Goal: Book appointment/travel/reservation

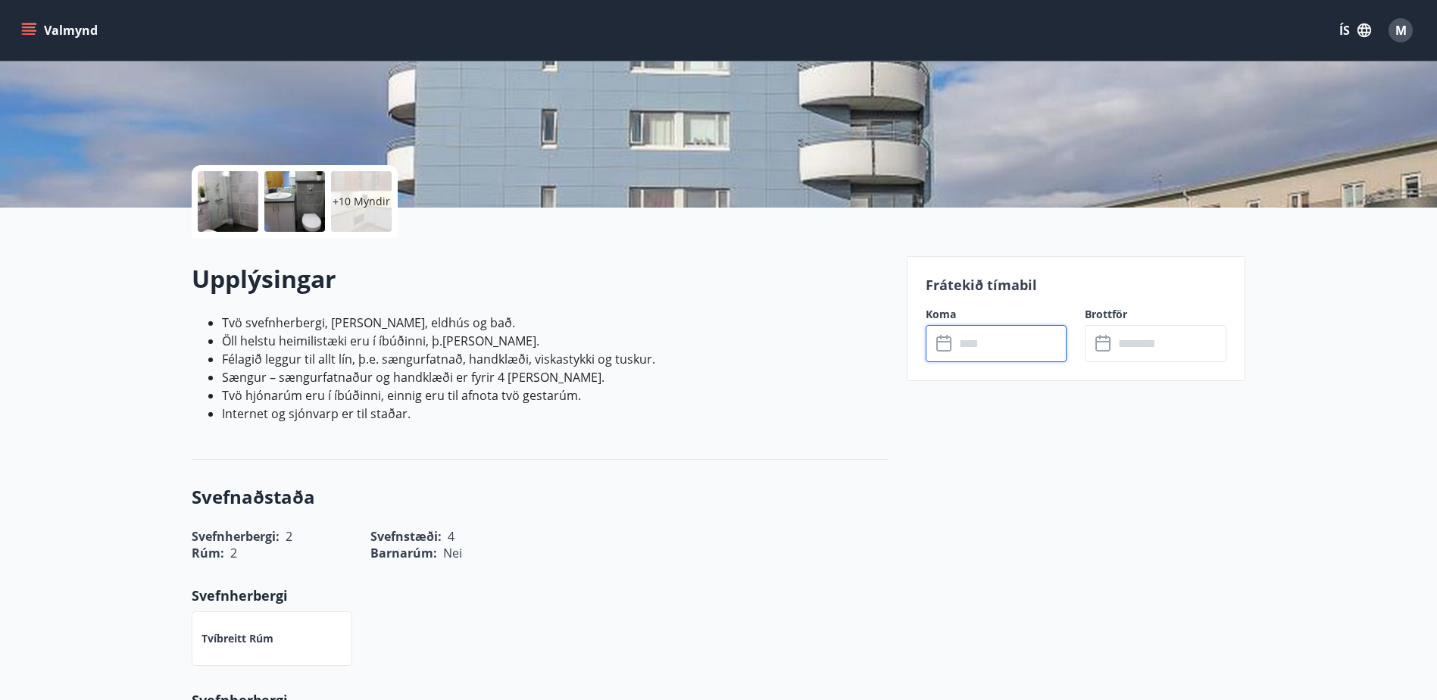
scroll to position [303, 0]
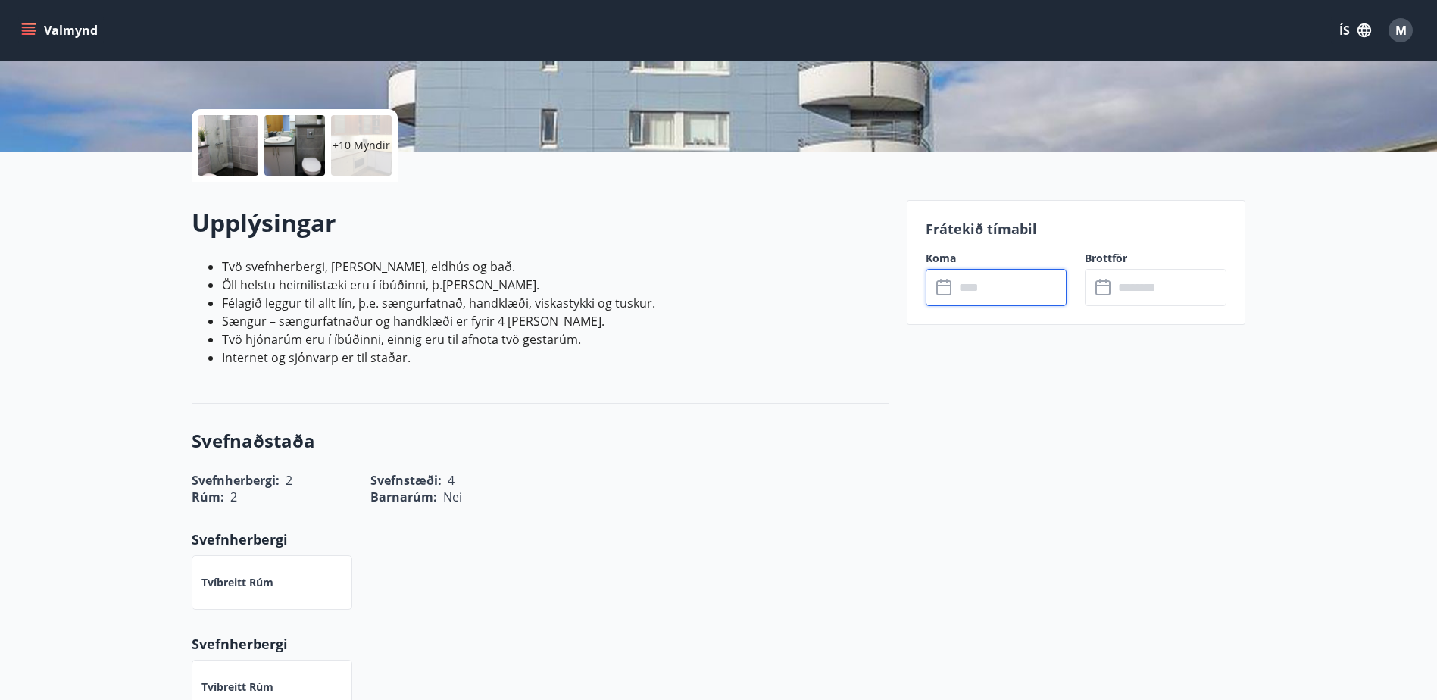
click at [987, 287] on input "text" at bounding box center [1011, 287] width 113 height 37
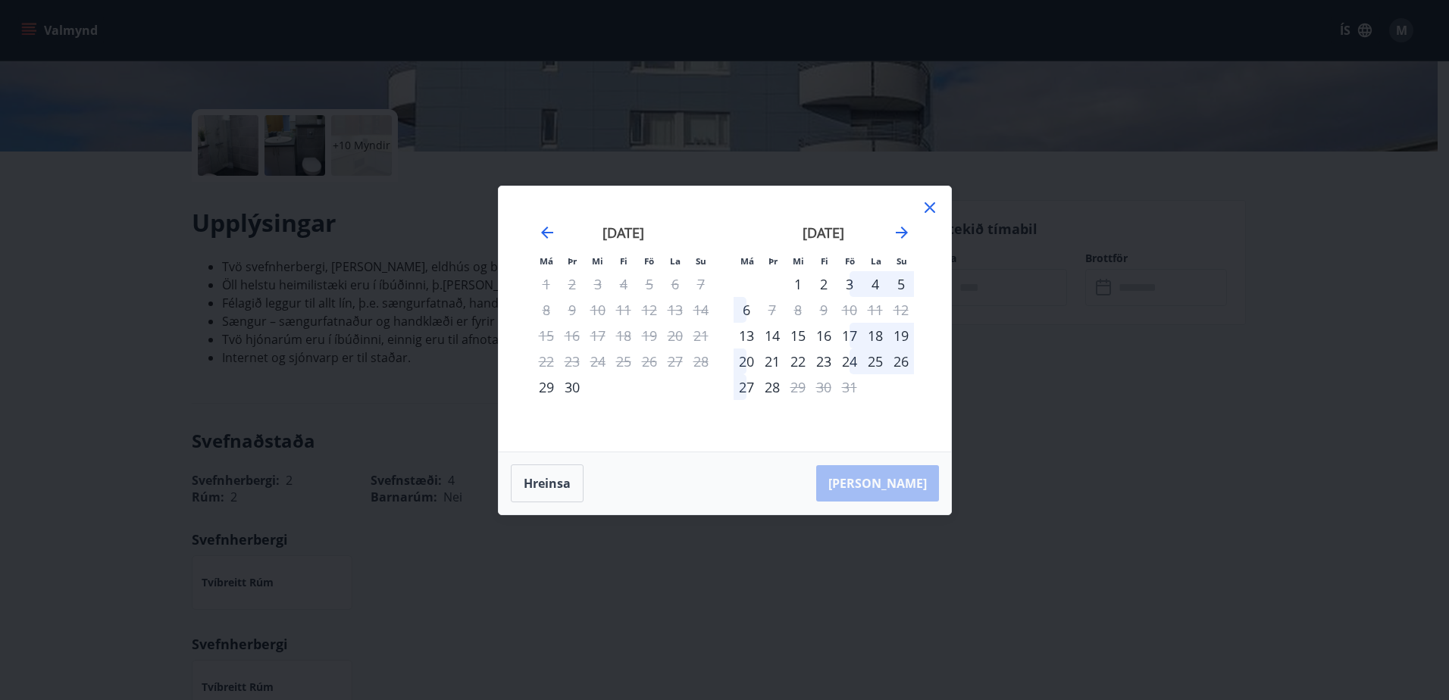
click at [931, 208] on icon at bounding box center [929, 207] width 11 height 11
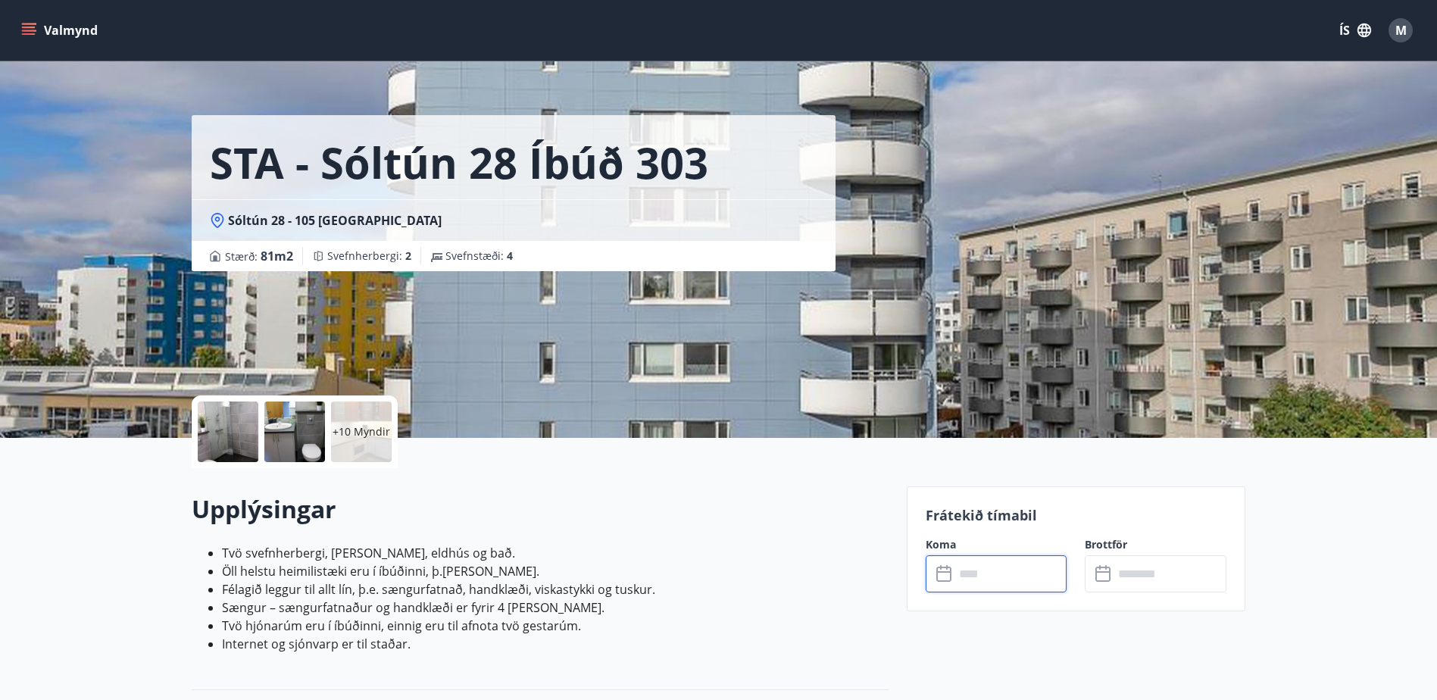
scroll to position [0, 0]
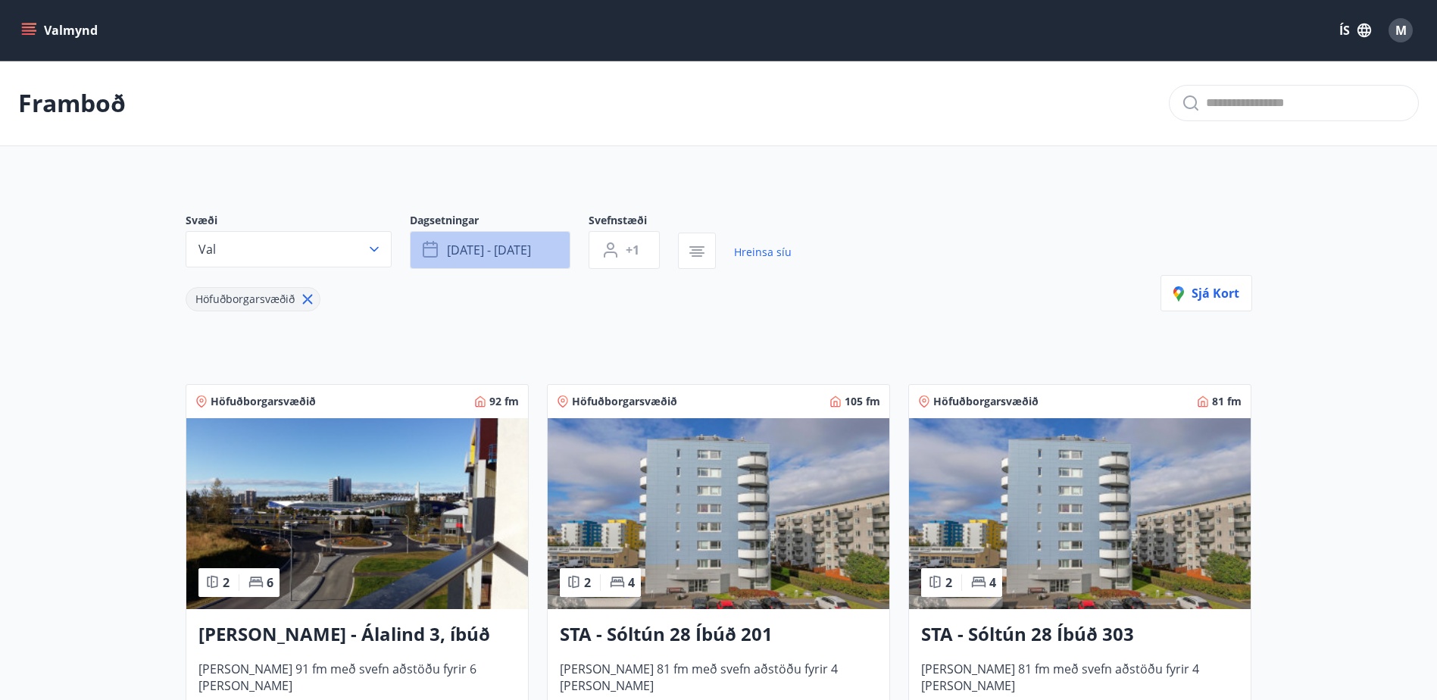
click at [480, 243] on span "[DATE] - [DATE]" at bounding box center [489, 250] width 84 height 17
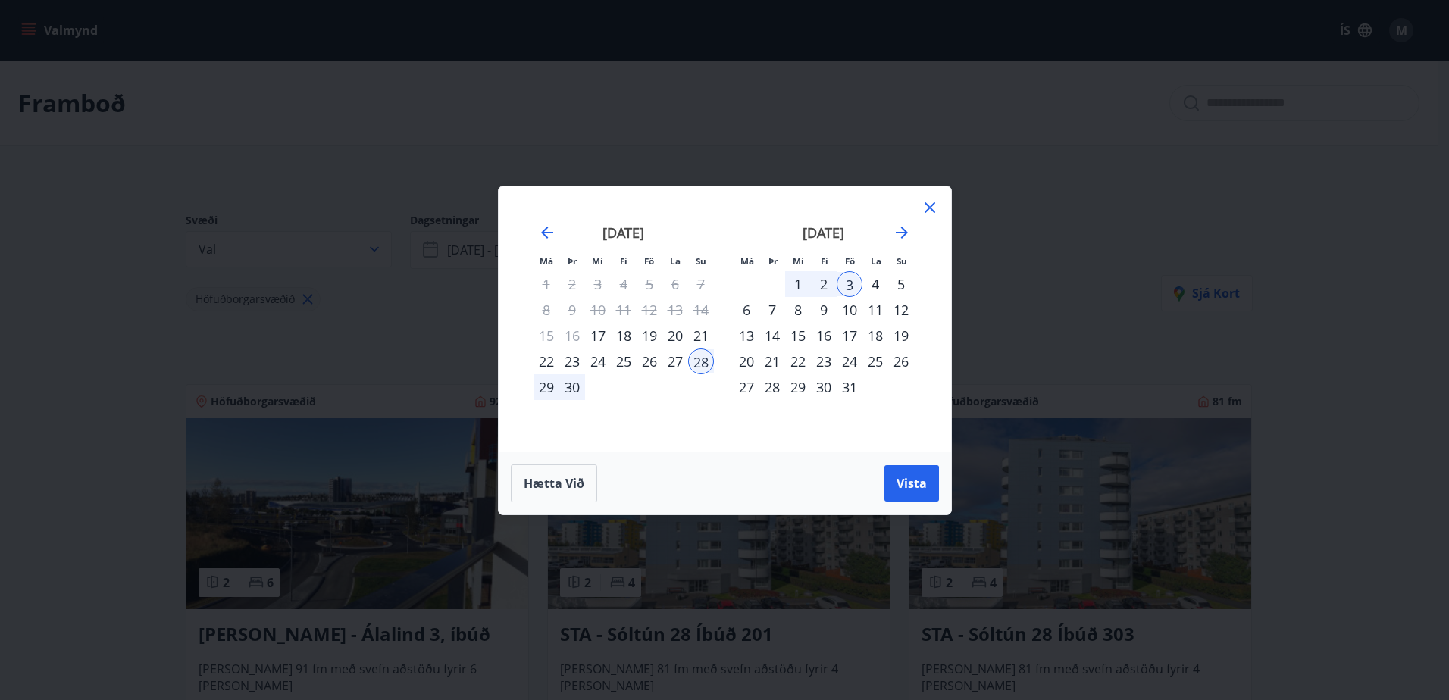
click at [901, 280] on div "5" at bounding box center [901, 284] width 26 height 26
click at [845, 303] on div "10" at bounding box center [849, 310] width 26 height 26
click at [914, 477] on span "Vista" at bounding box center [911, 483] width 30 height 17
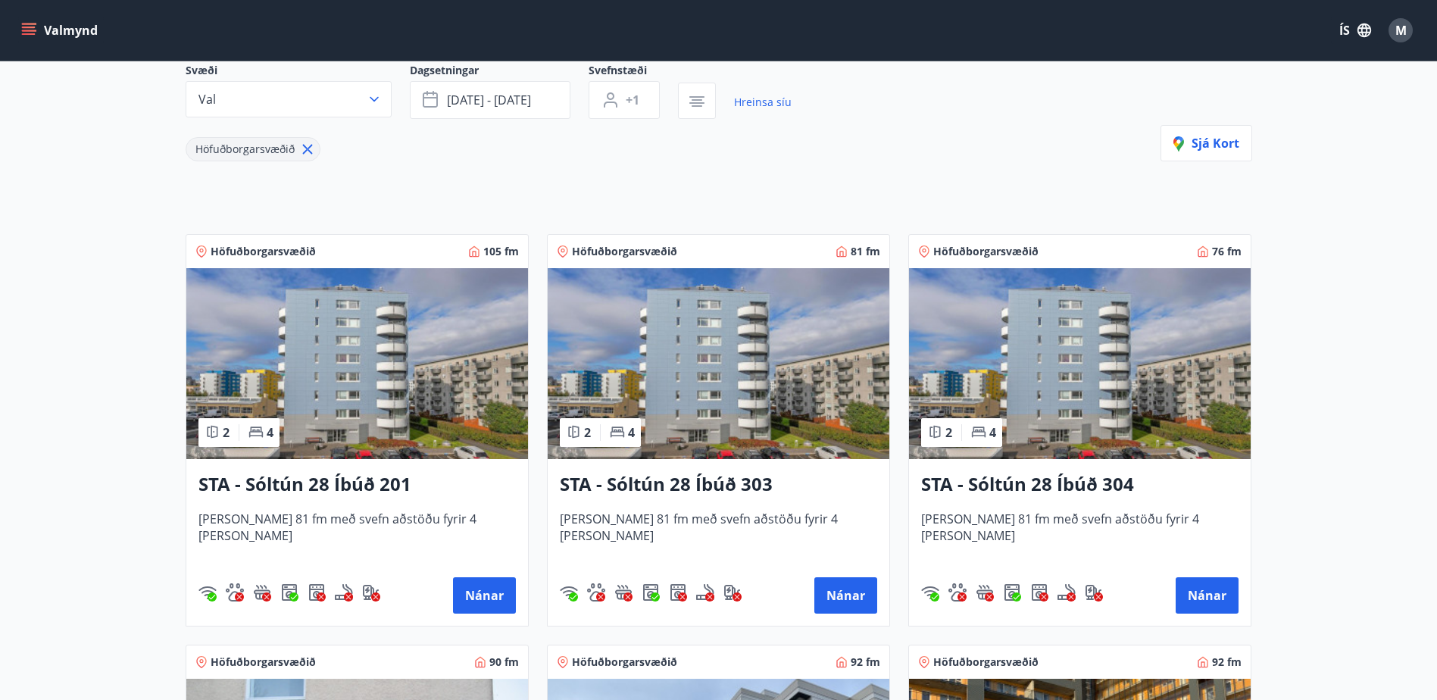
scroll to position [152, 0]
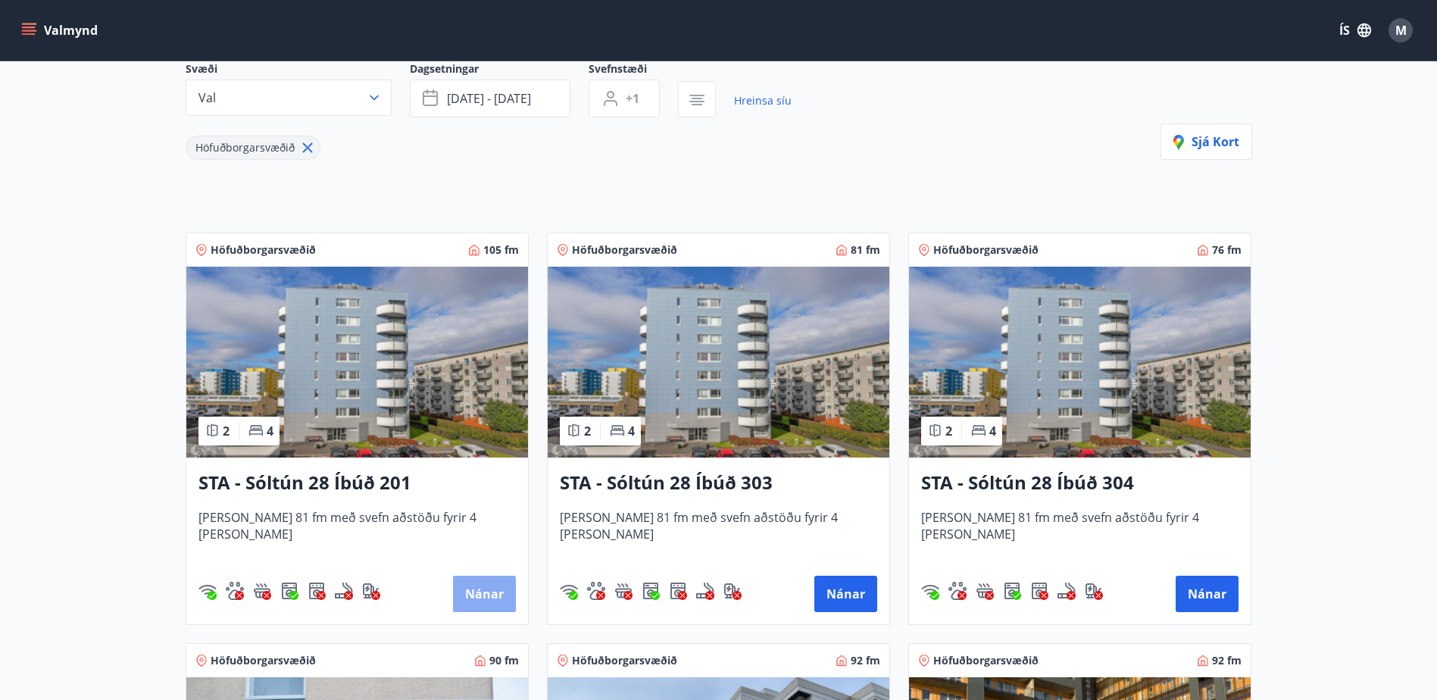
click at [493, 589] on button "Nánar" at bounding box center [484, 594] width 63 height 36
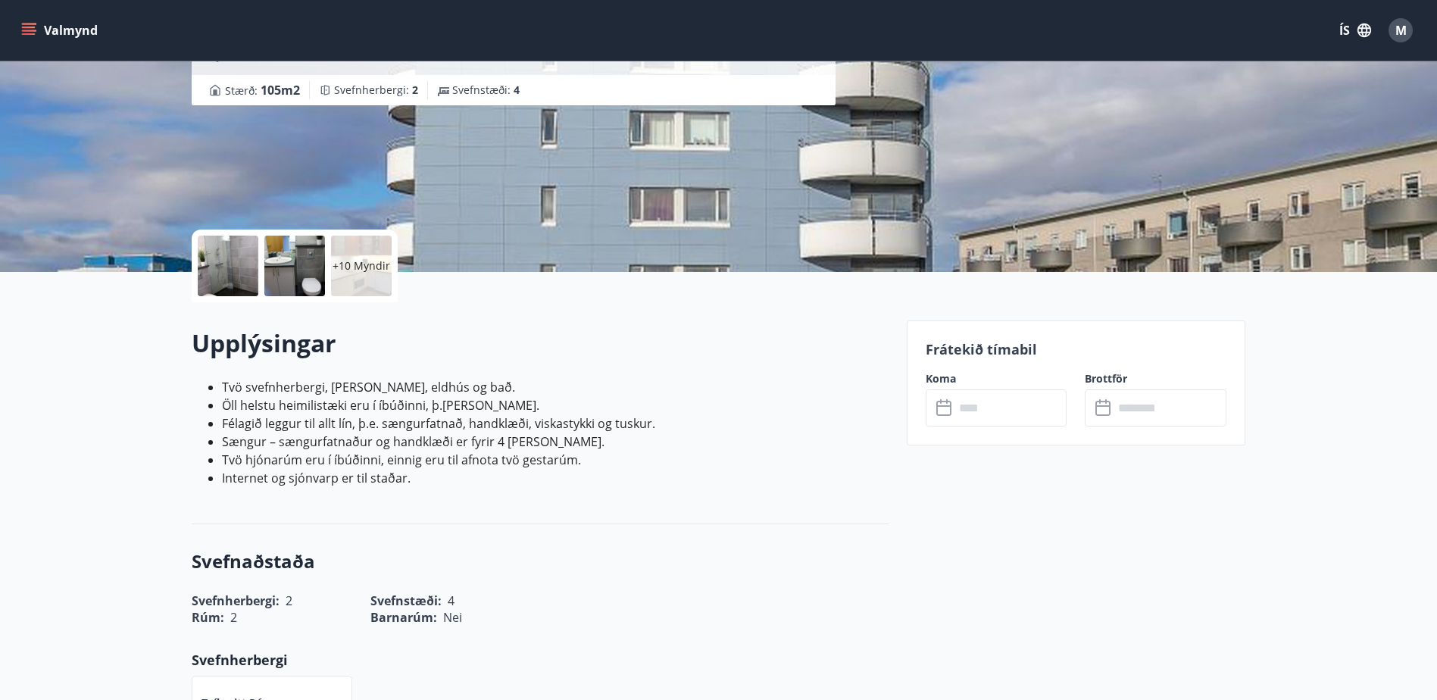
scroll to position [152, 0]
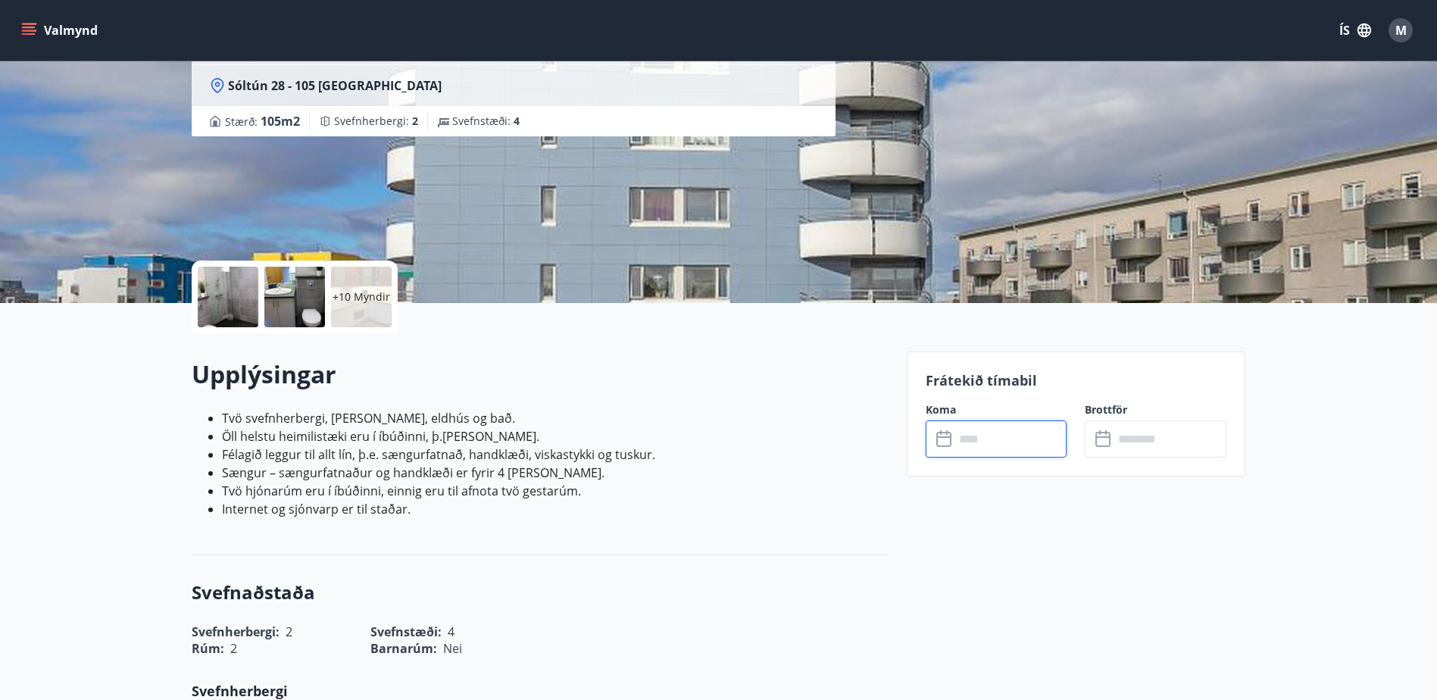
click at [999, 439] on input "text" at bounding box center [1011, 438] width 113 height 37
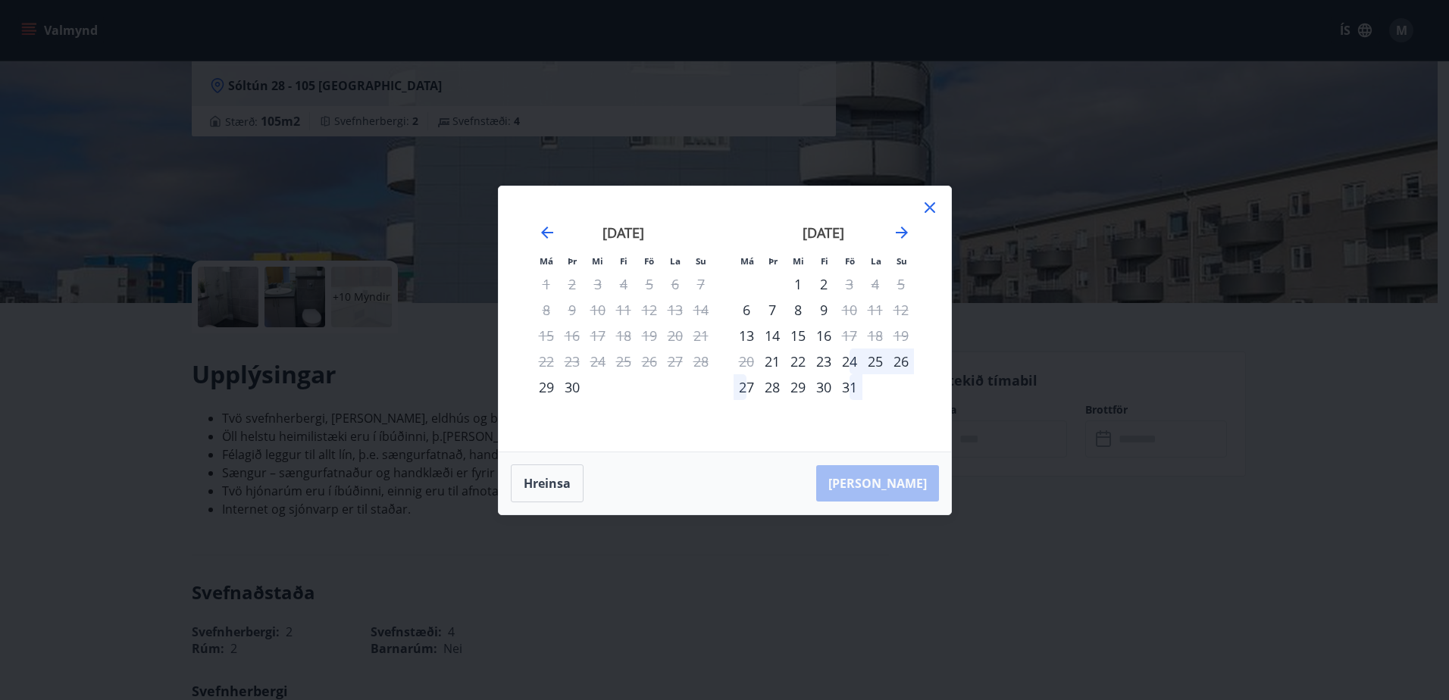
click at [901, 285] on div "5" at bounding box center [901, 284] width 26 height 26
click at [927, 208] on icon at bounding box center [929, 207] width 18 height 18
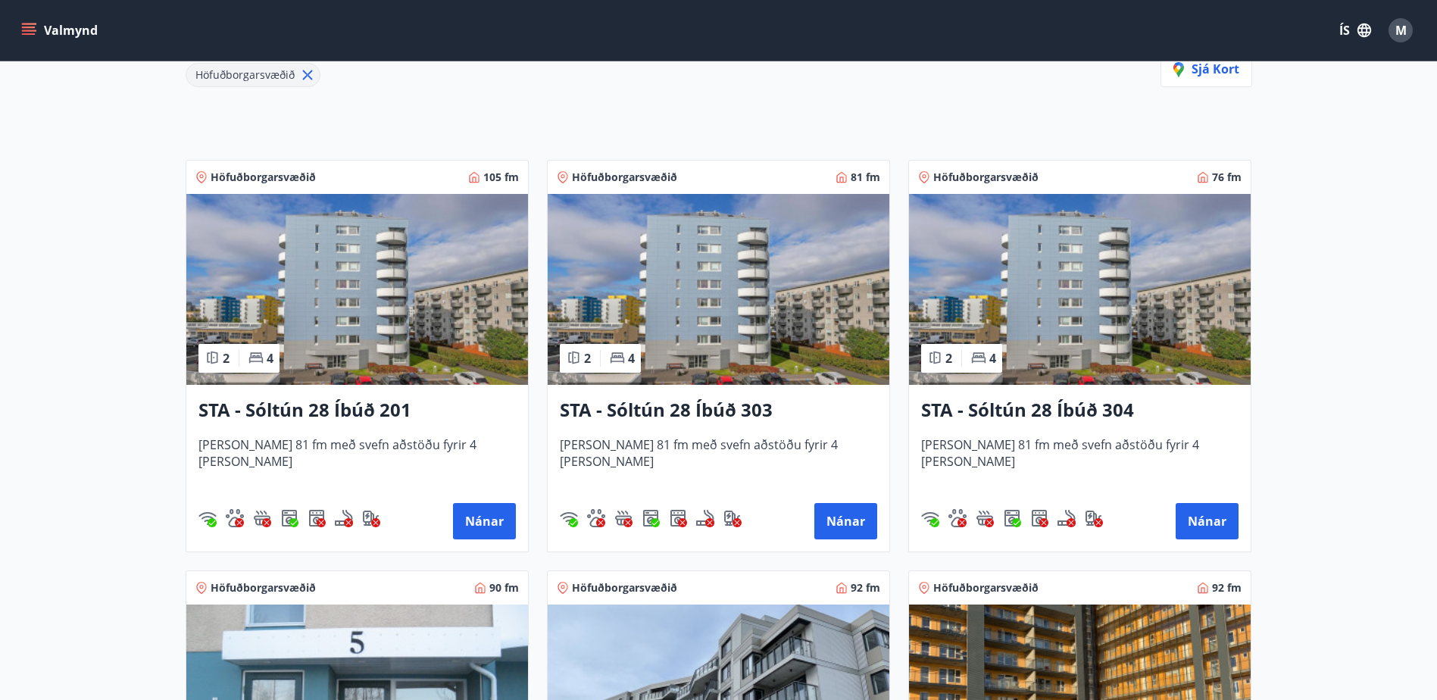
scroll to position [227, 0]
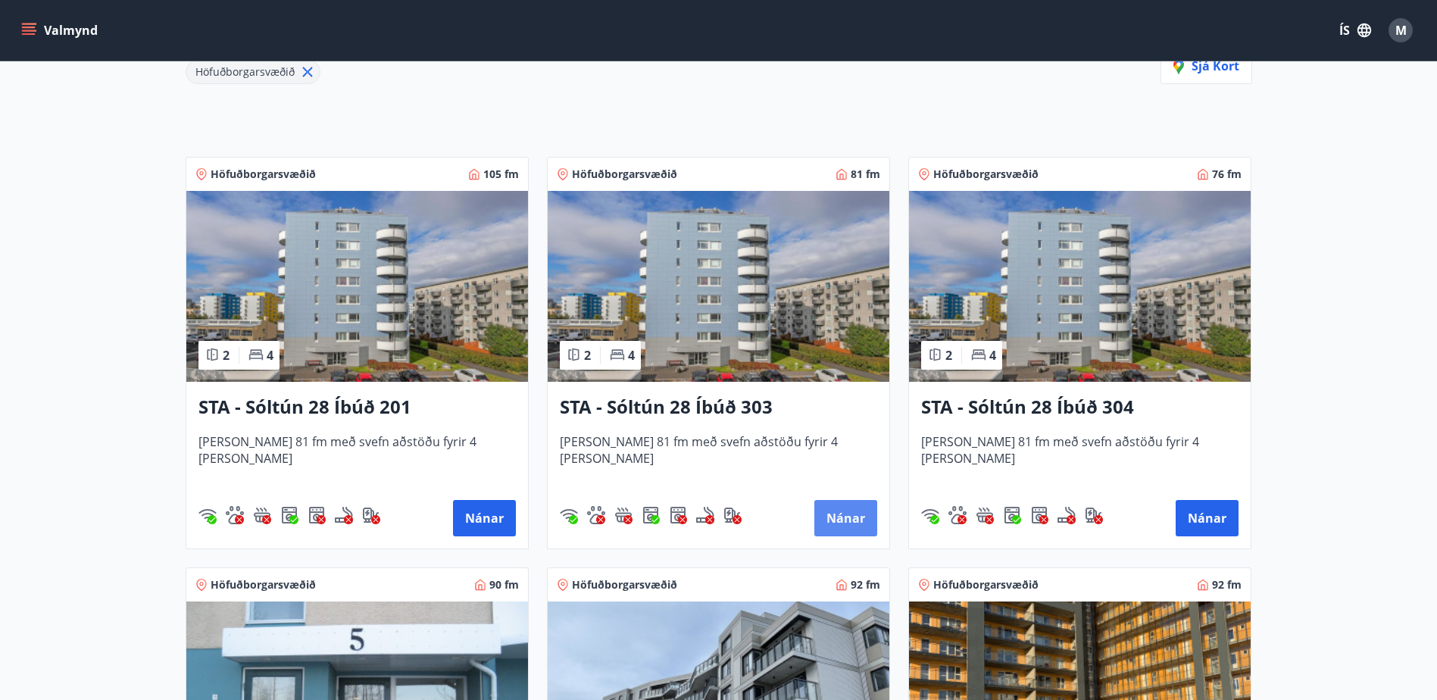
click at [842, 507] on button "Nánar" at bounding box center [845, 518] width 63 height 36
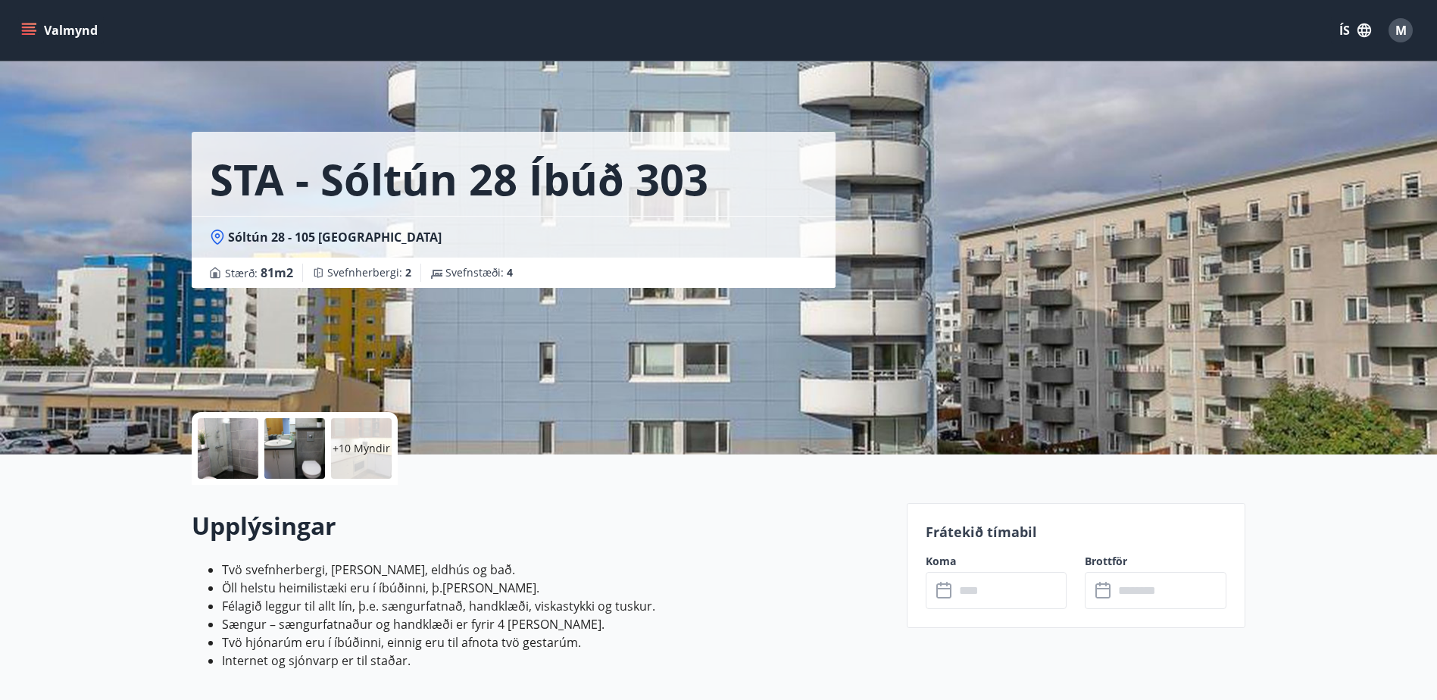
click at [971, 587] on input "text" at bounding box center [1011, 590] width 113 height 37
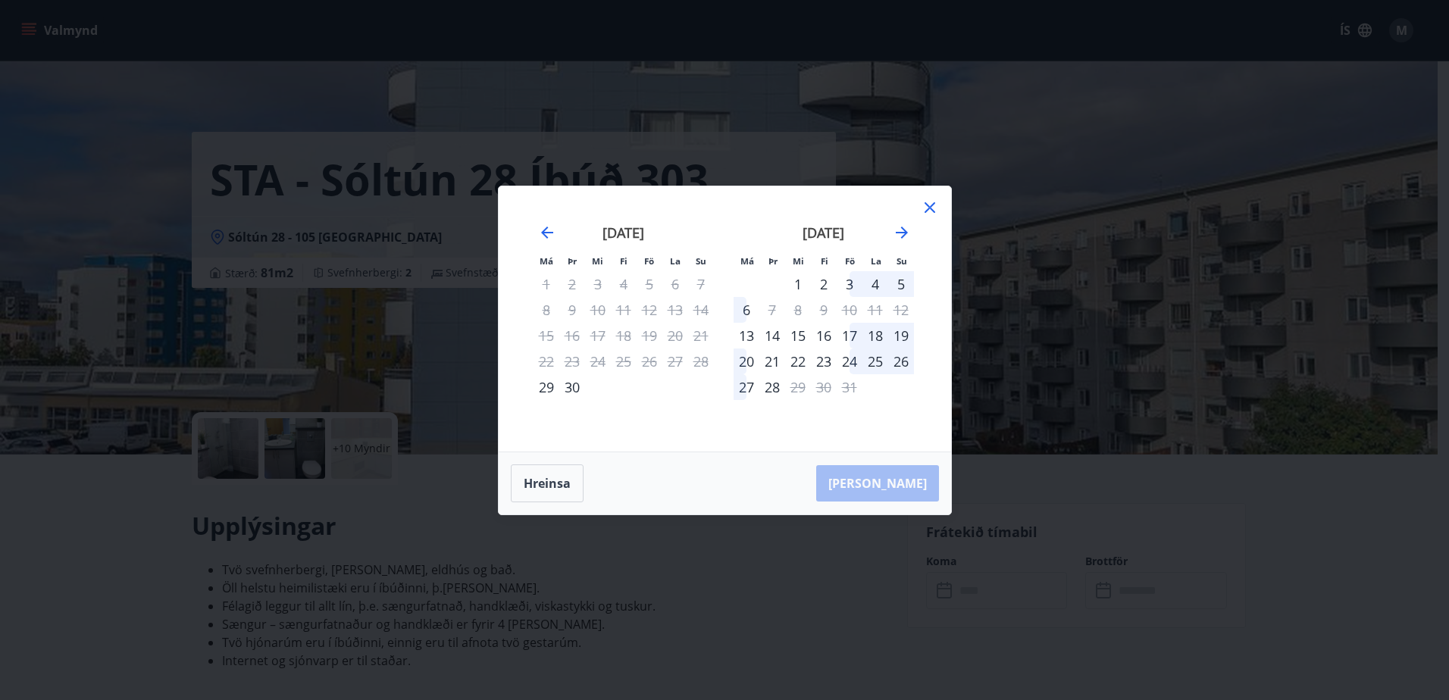
click at [932, 205] on icon at bounding box center [929, 207] width 11 height 11
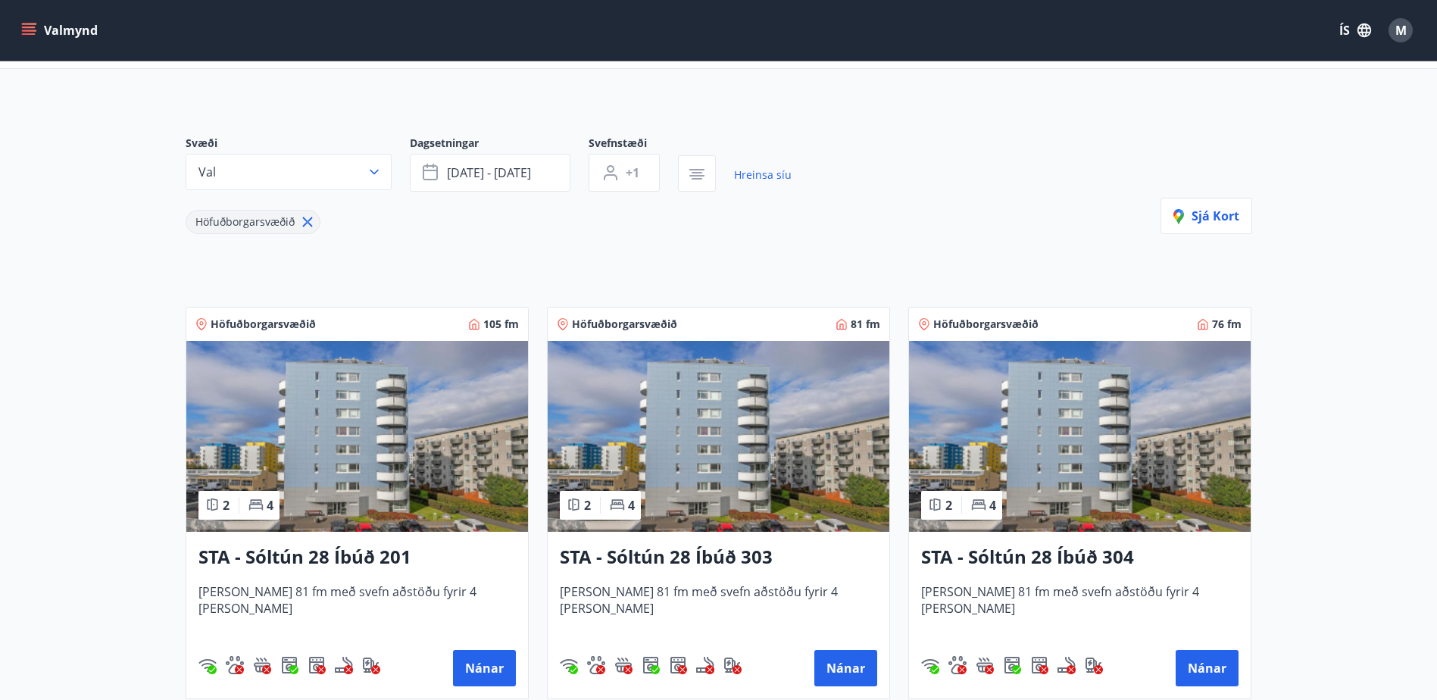
scroll to position [154, 0]
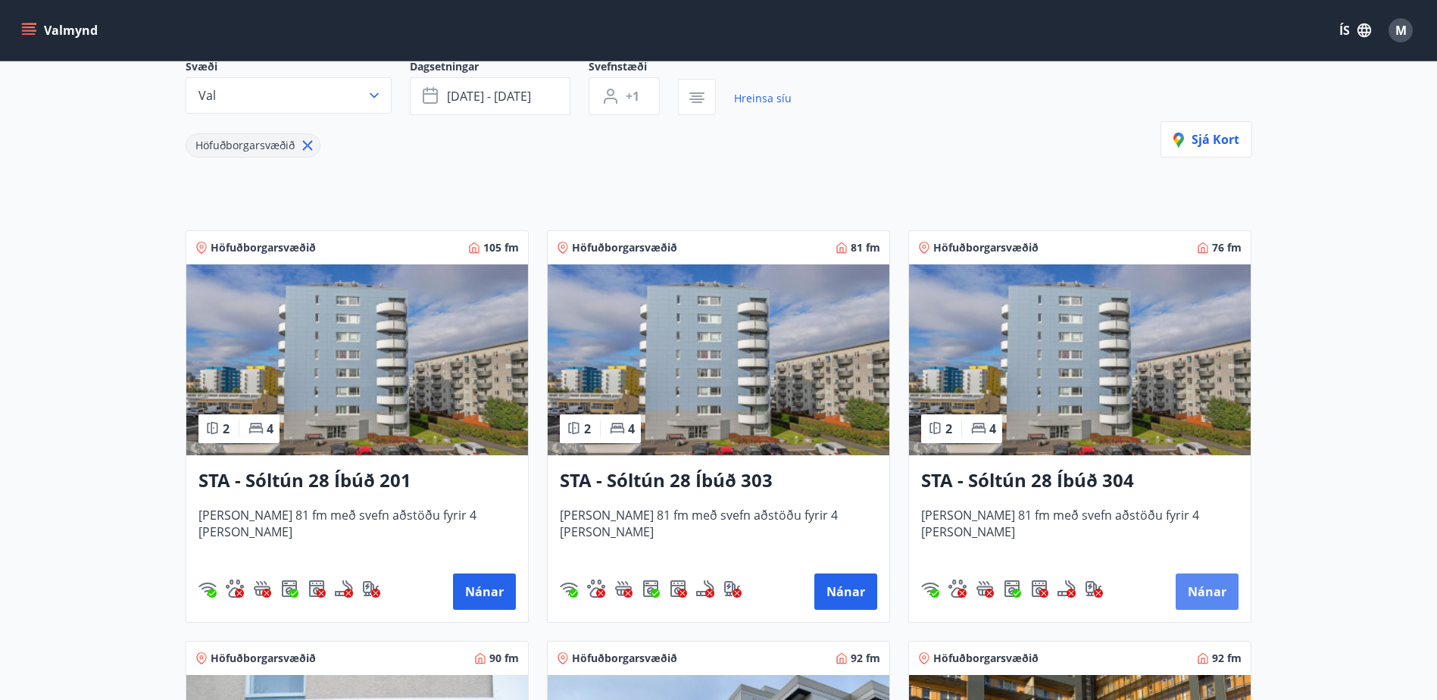
click at [1197, 585] on button "Nánar" at bounding box center [1207, 592] width 63 height 36
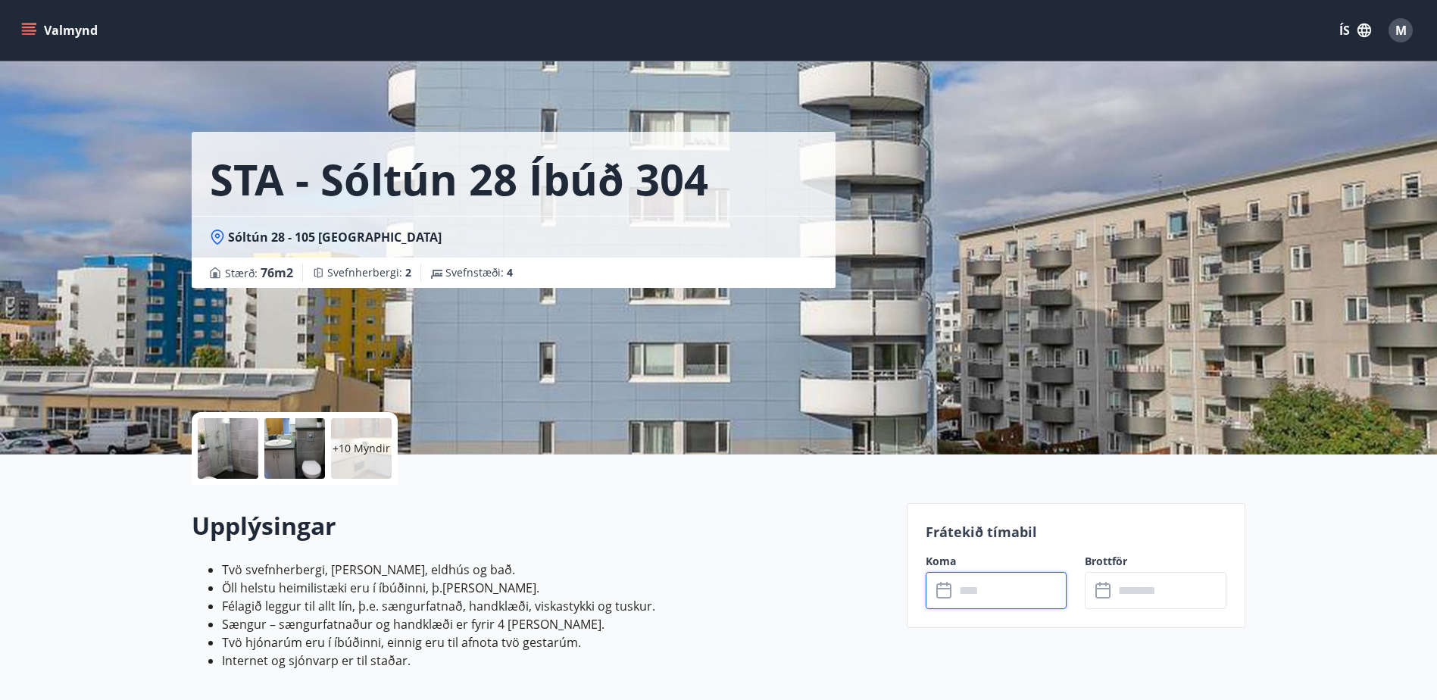
click at [1017, 593] on input "text" at bounding box center [1011, 590] width 113 height 37
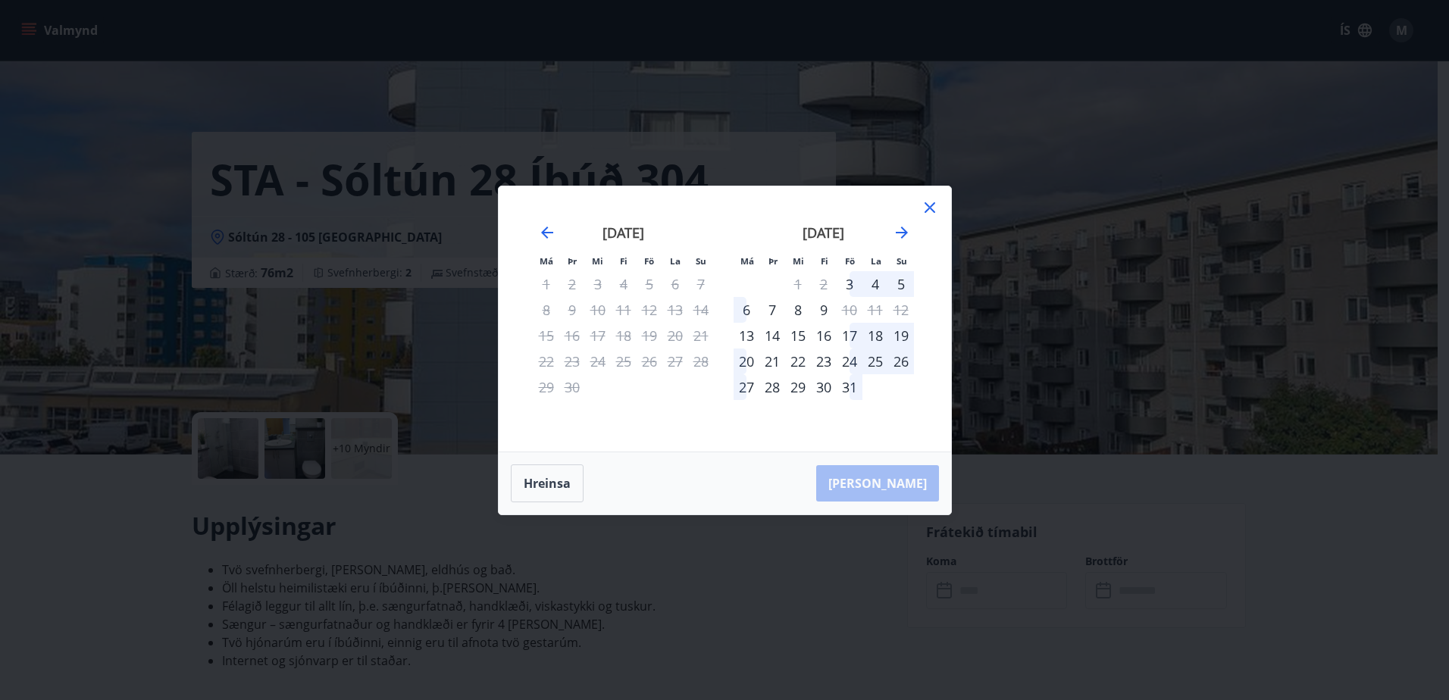
click at [898, 282] on div "5" at bounding box center [901, 284] width 26 height 26
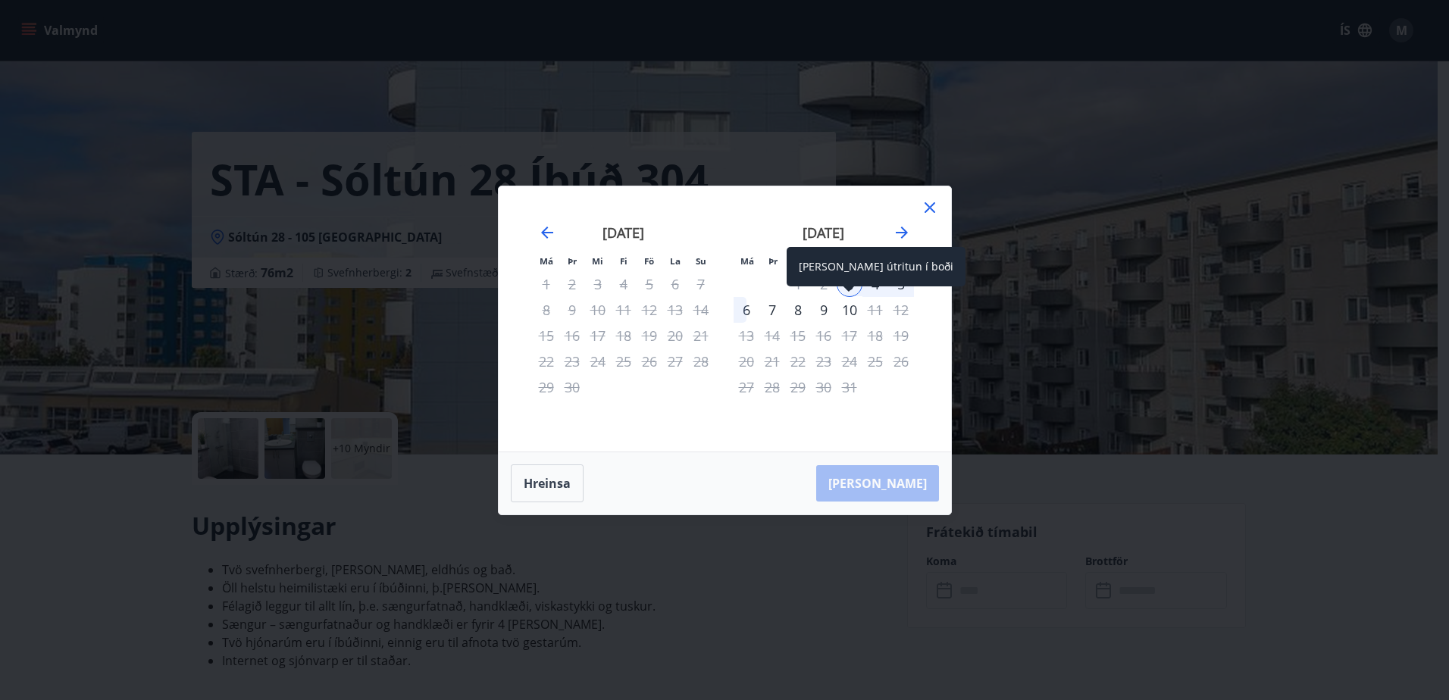
click at [847, 307] on div "10" at bounding box center [849, 310] width 26 height 26
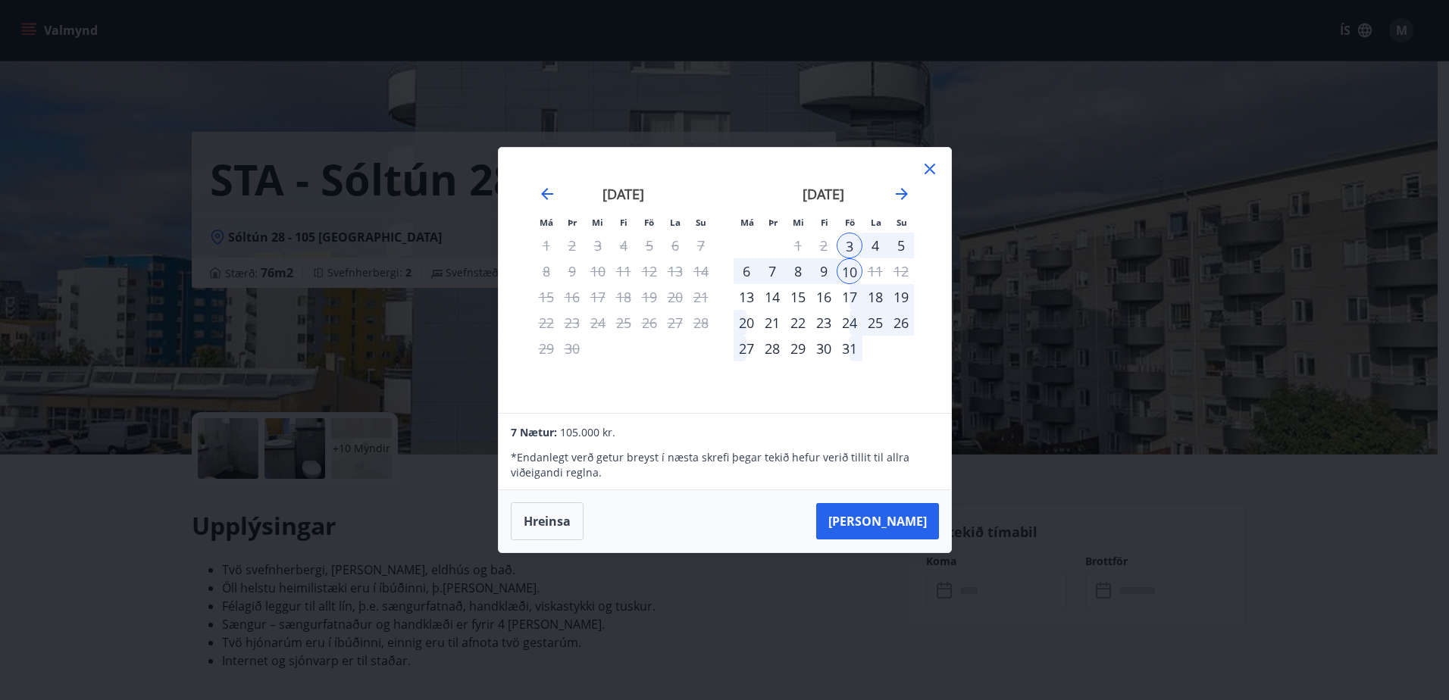
click at [904, 244] on div "5" at bounding box center [901, 246] width 26 height 26
click at [899, 243] on div "5" at bounding box center [901, 246] width 26 height 26
click at [902, 242] on div "5" at bounding box center [901, 246] width 26 height 26
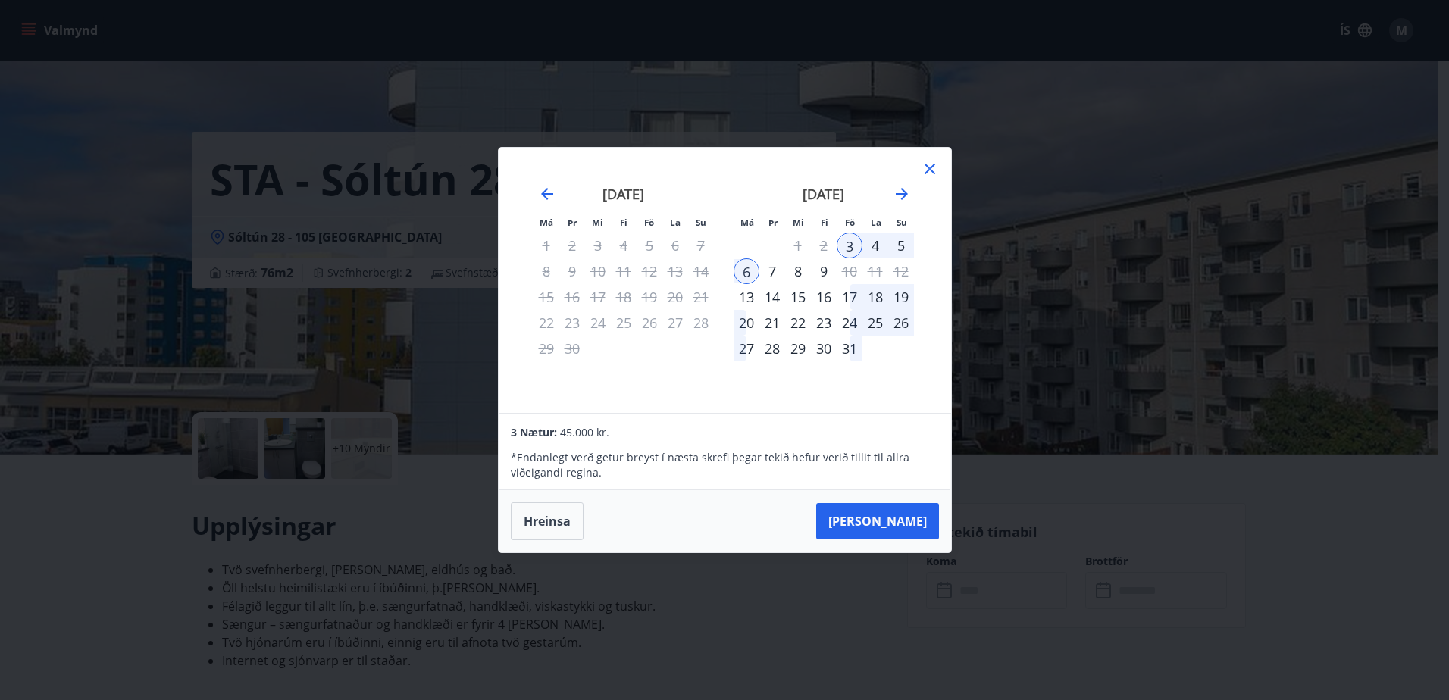
click at [902, 242] on div "5" at bounding box center [901, 246] width 26 height 26
click at [927, 169] on icon at bounding box center [929, 169] width 18 height 18
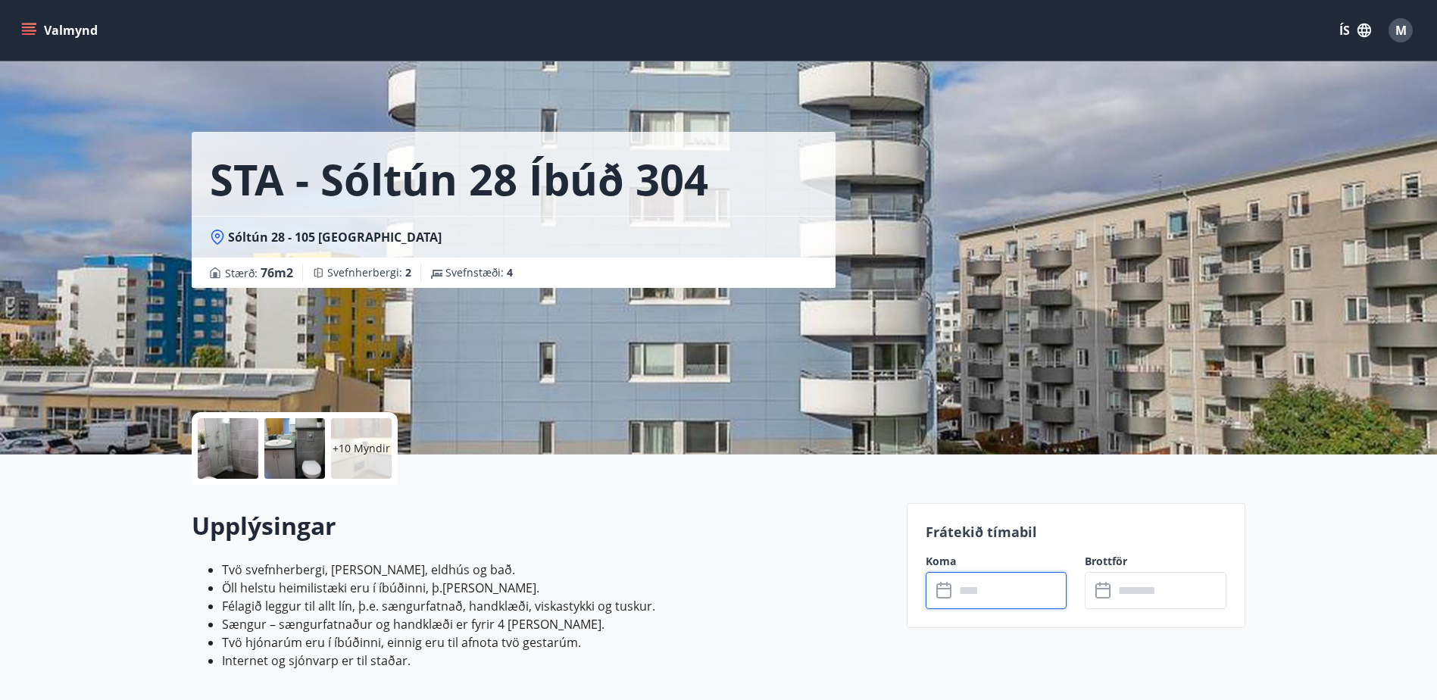
click at [992, 589] on input "text" at bounding box center [1011, 590] width 113 height 37
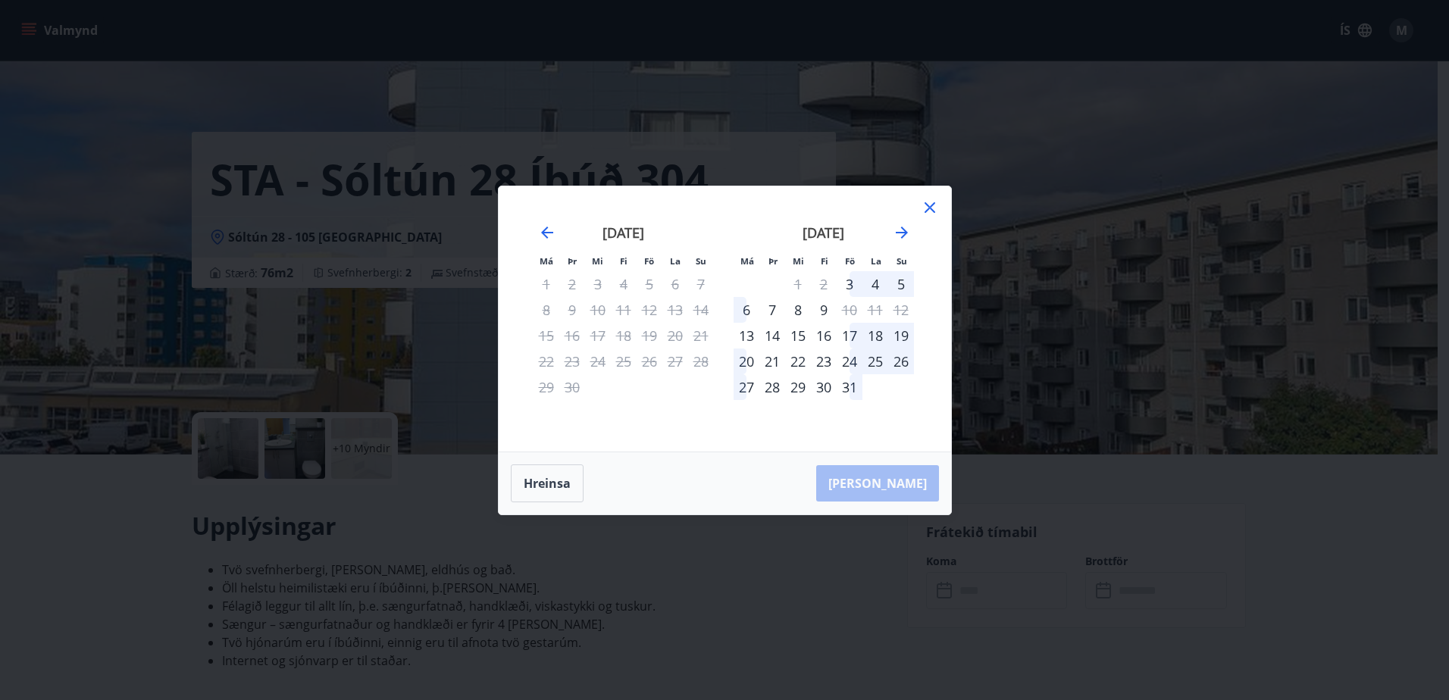
click at [899, 283] on div "5" at bounding box center [901, 284] width 26 height 26
click at [822, 308] on div "9" at bounding box center [824, 310] width 26 height 26
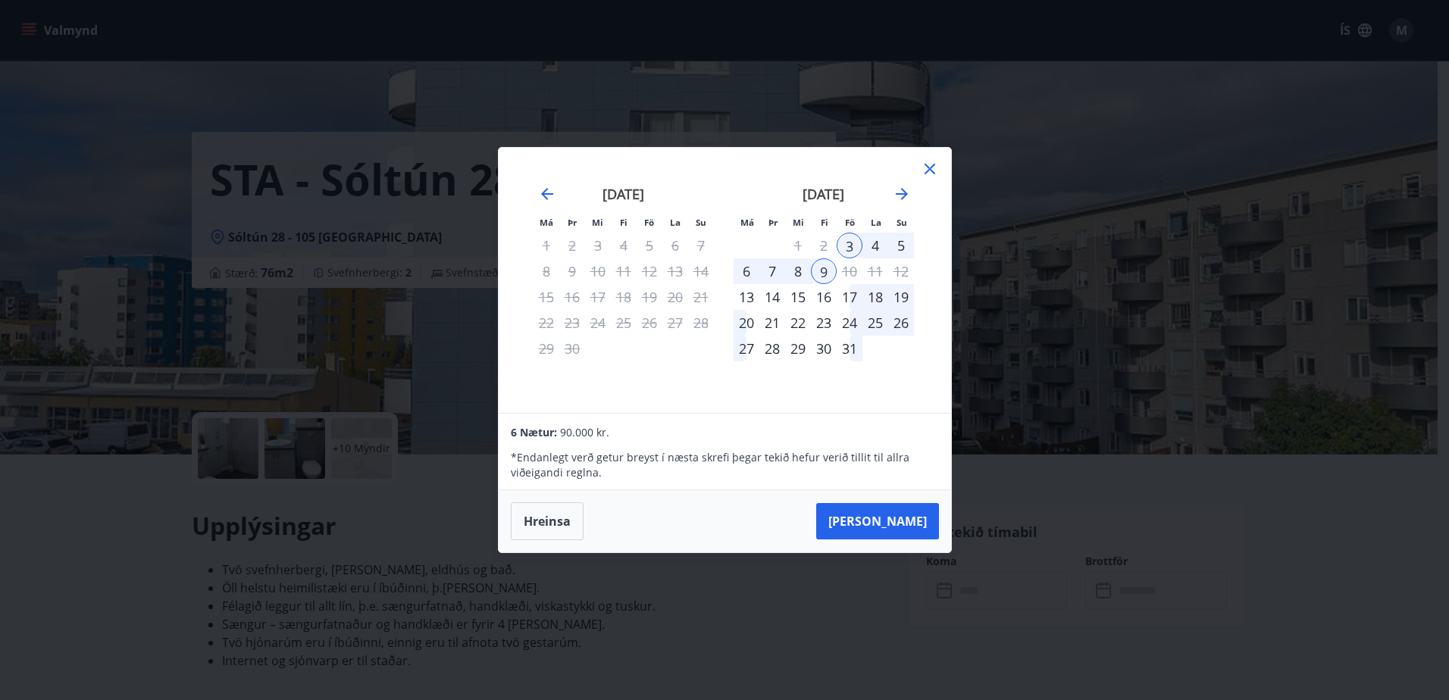
click at [902, 243] on div "5" at bounding box center [901, 246] width 26 height 26
click at [928, 167] on icon at bounding box center [929, 169] width 11 height 11
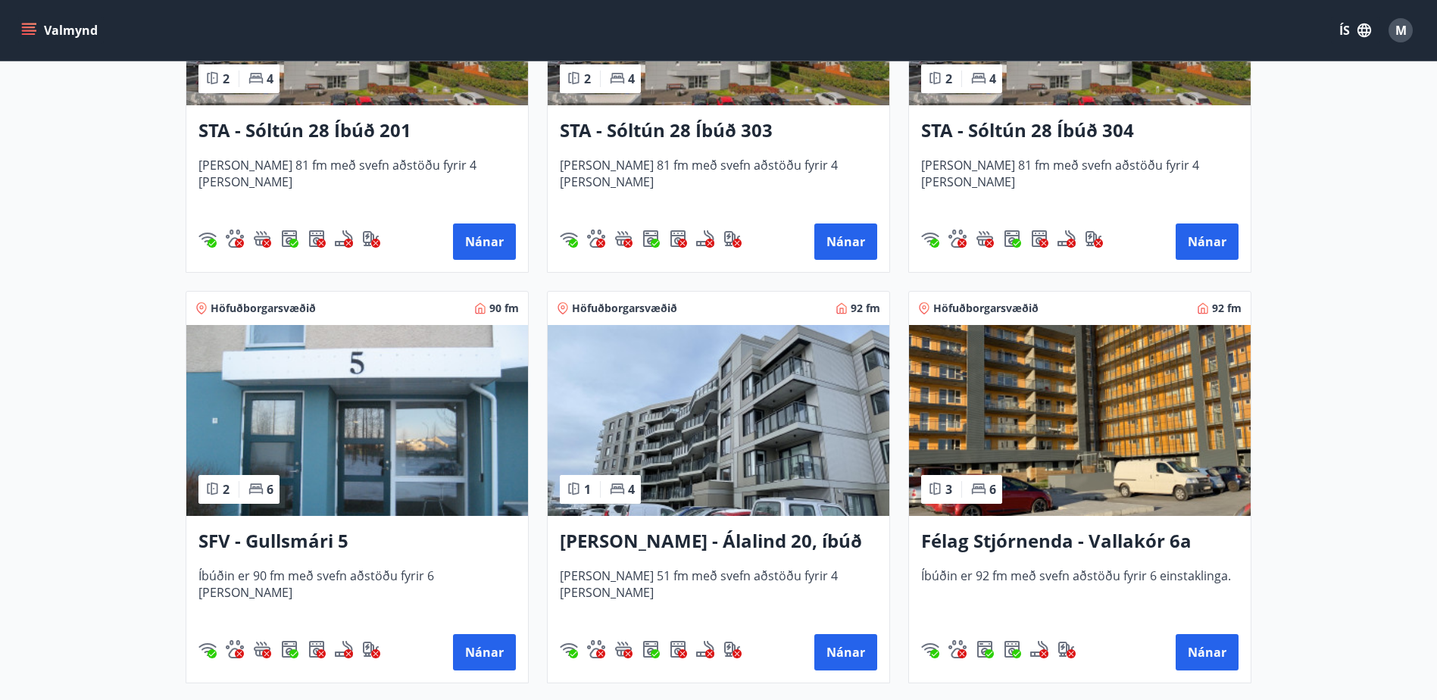
scroll to position [530, 0]
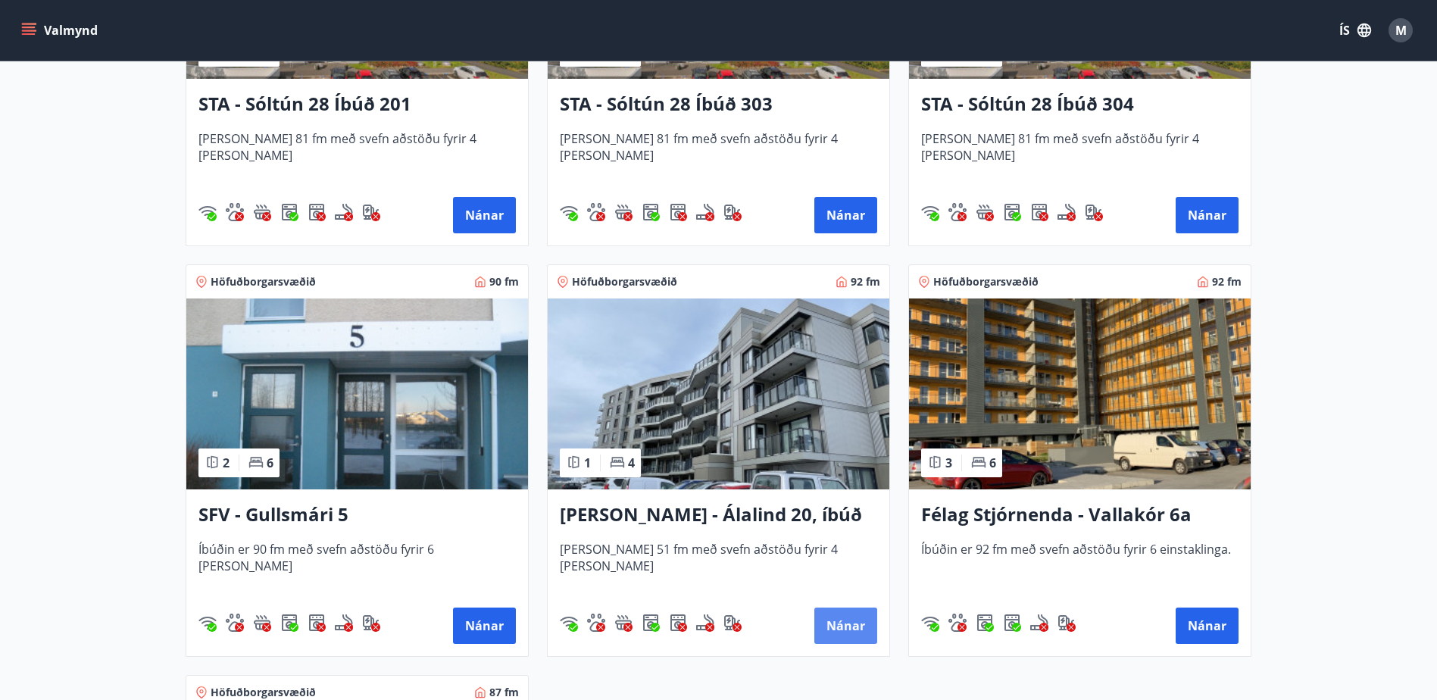
click at [839, 617] on button "Nánar" at bounding box center [845, 626] width 63 height 36
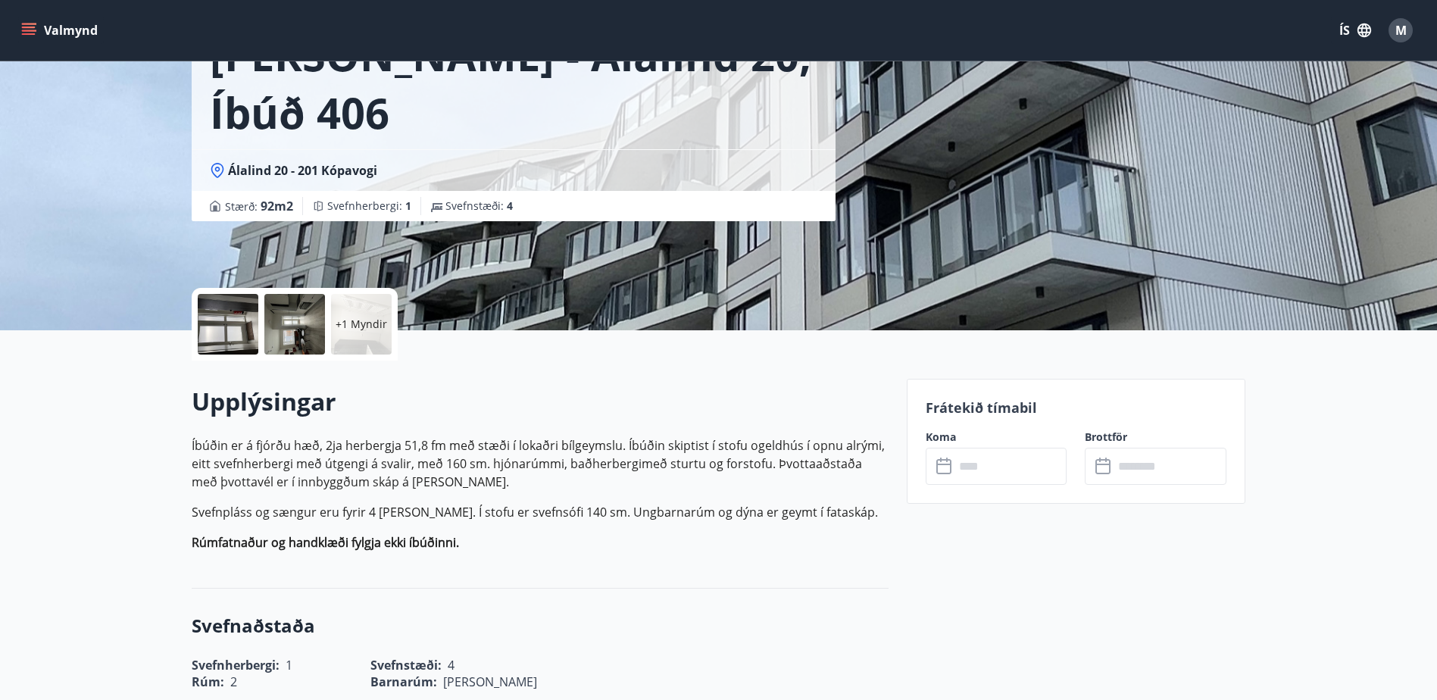
scroll to position [152, 0]
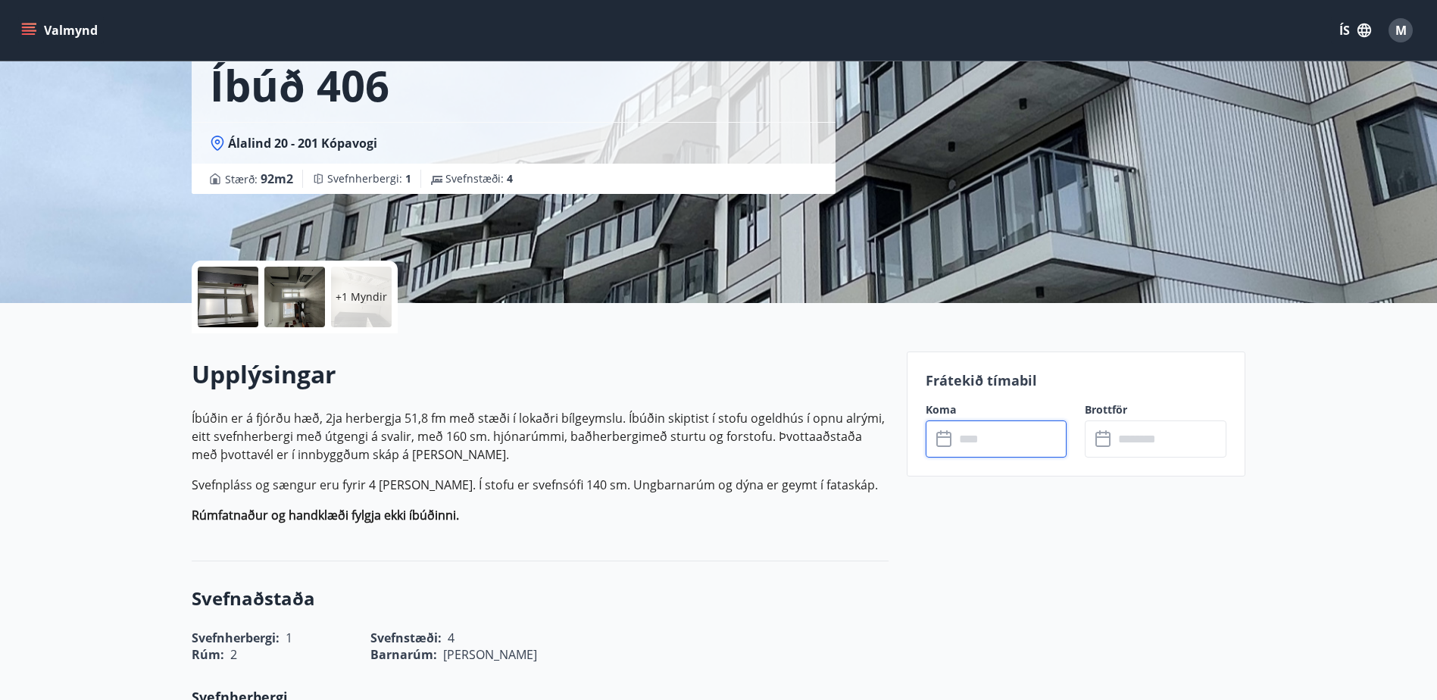
click at [974, 440] on input "text" at bounding box center [1011, 438] width 113 height 37
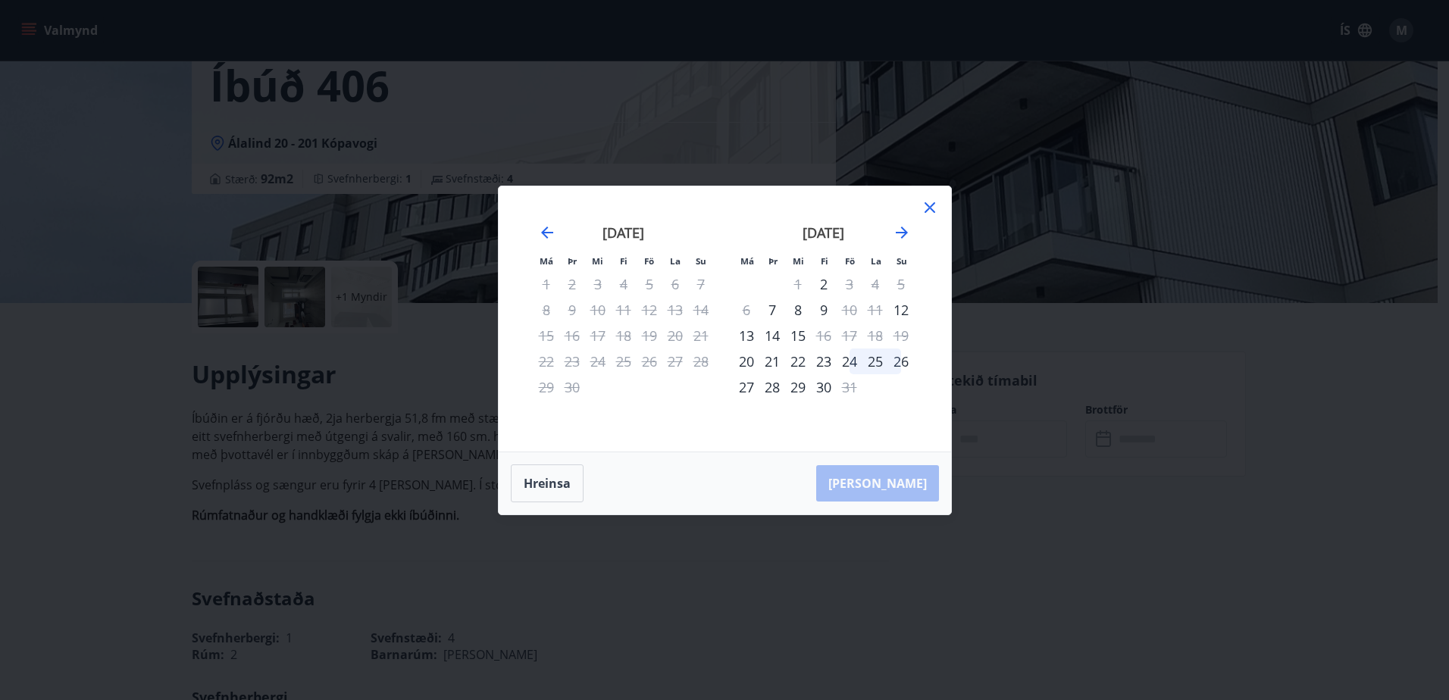
click at [929, 205] on icon at bounding box center [929, 207] width 18 height 18
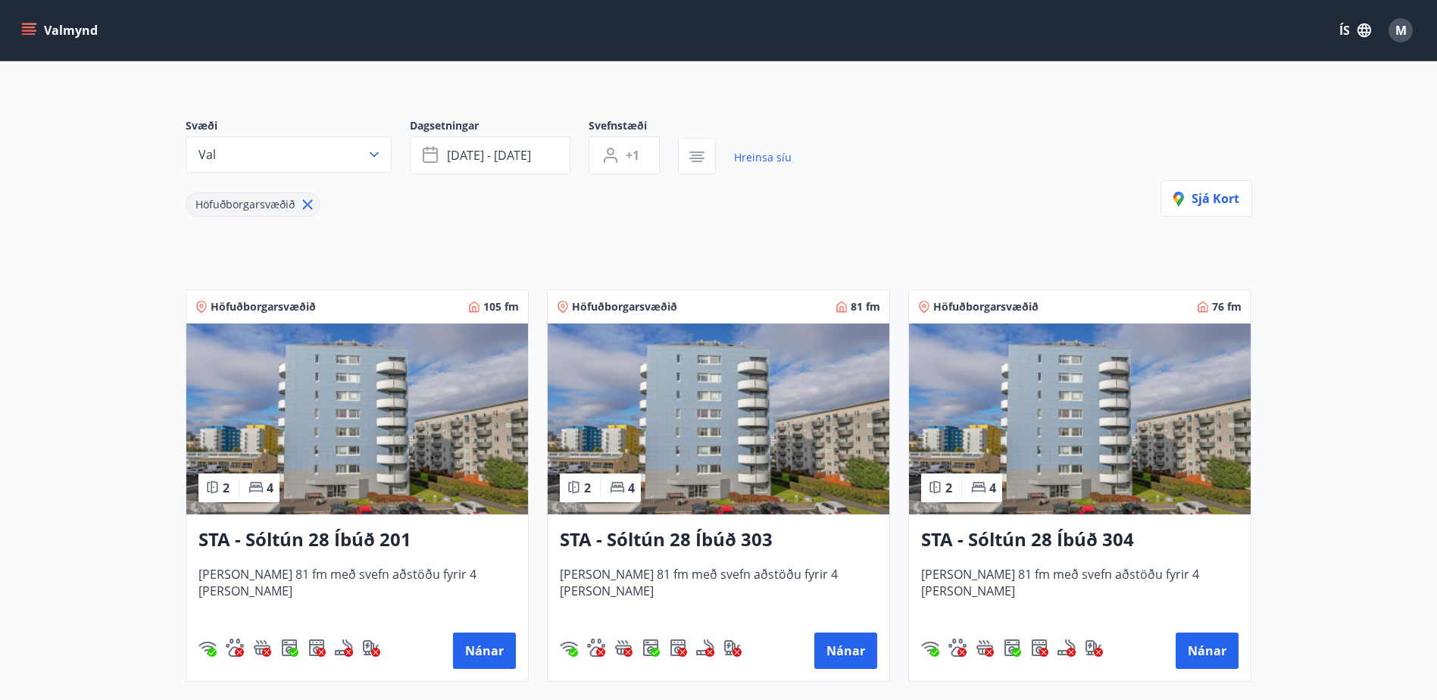
scroll to position [152, 0]
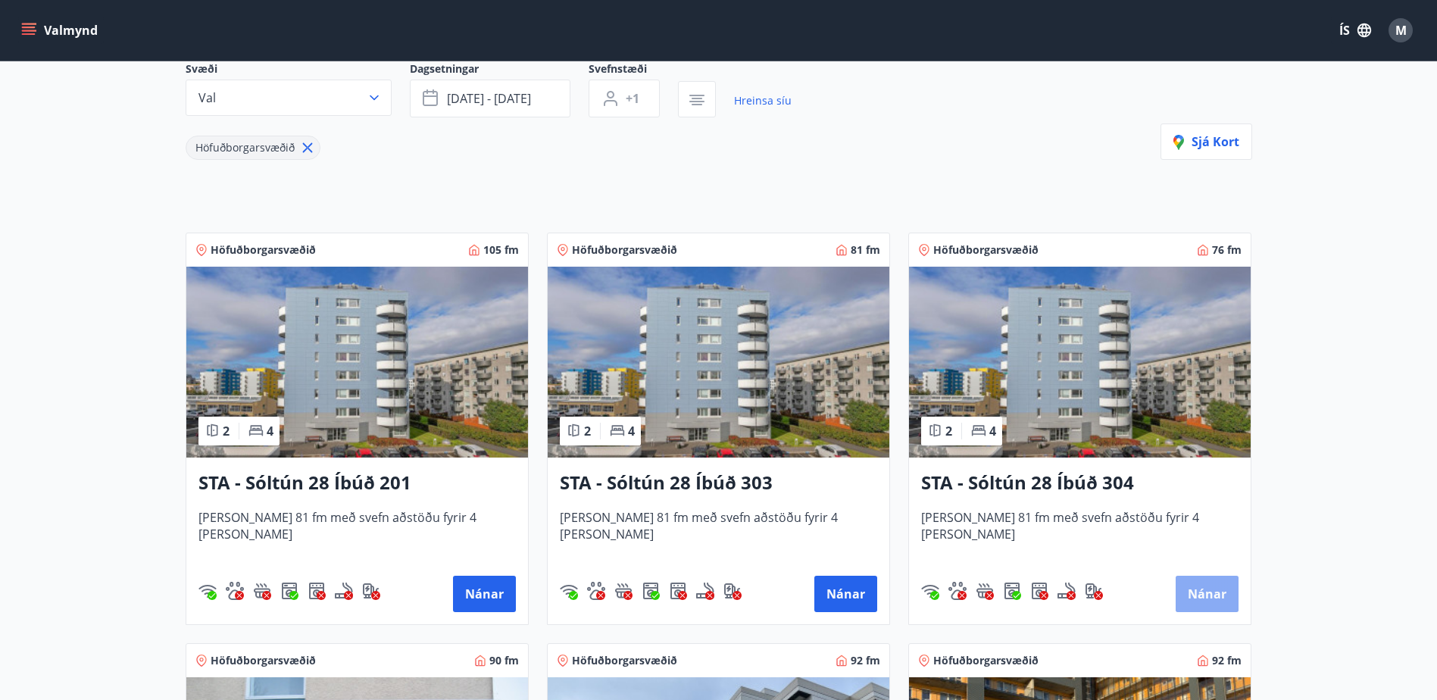
click at [1215, 592] on button "Nánar" at bounding box center [1207, 594] width 63 height 36
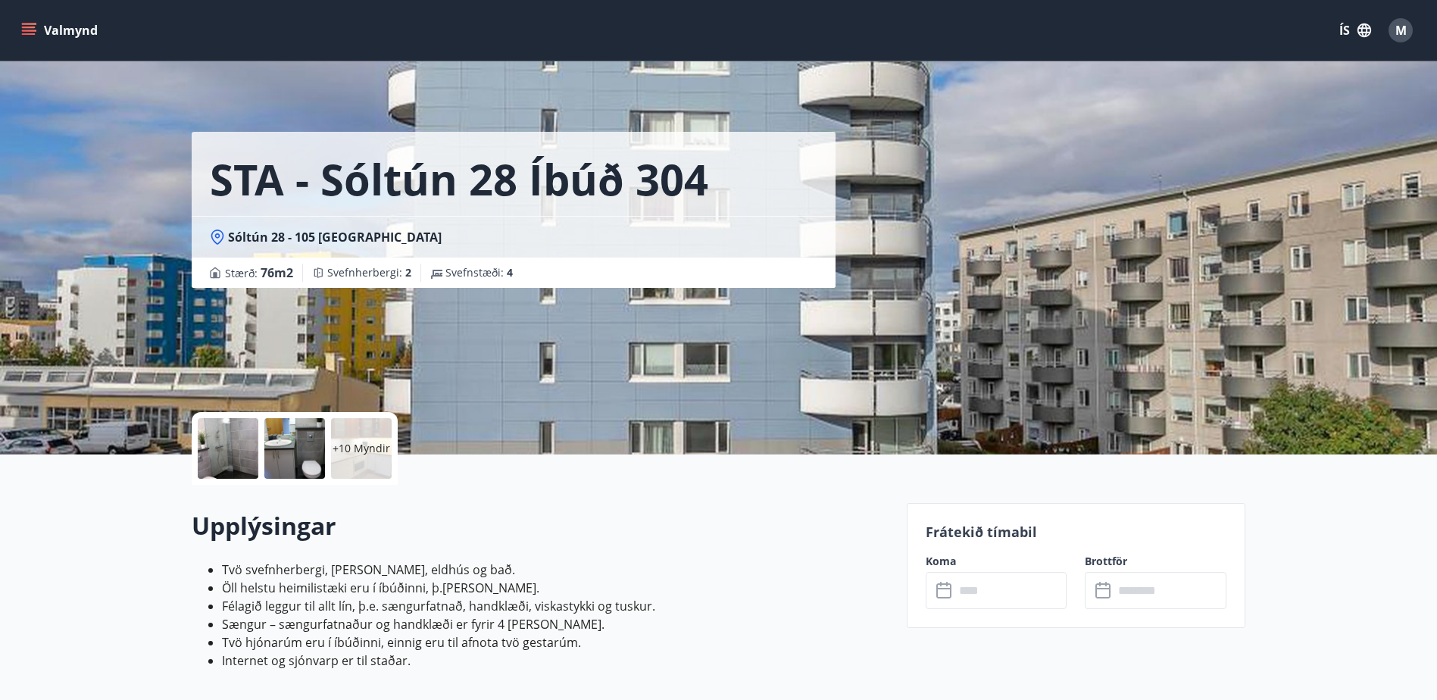
click at [1008, 590] on input "text" at bounding box center [1011, 590] width 113 height 37
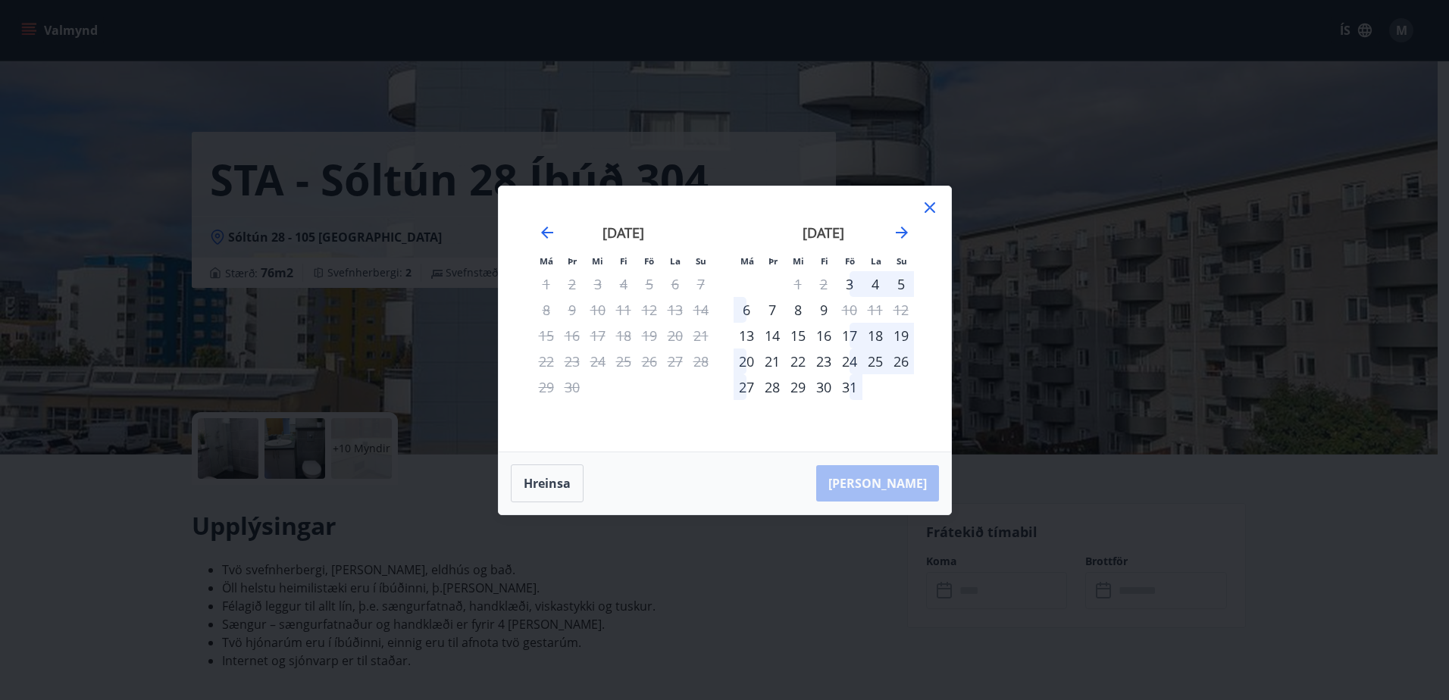
click at [900, 279] on div "5" at bounding box center [901, 284] width 26 height 26
click at [822, 308] on div "9" at bounding box center [824, 310] width 26 height 26
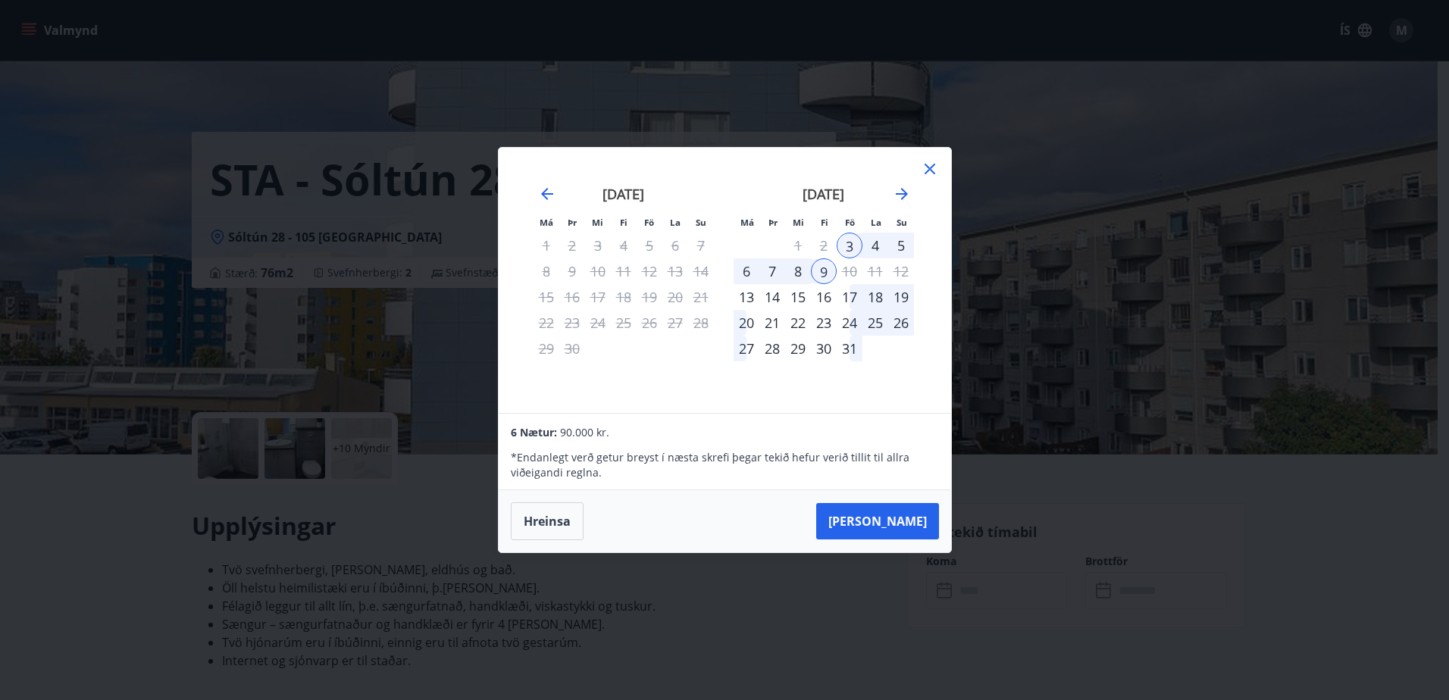
click at [930, 172] on icon at bounding box center [929, 169] width 18 height 18
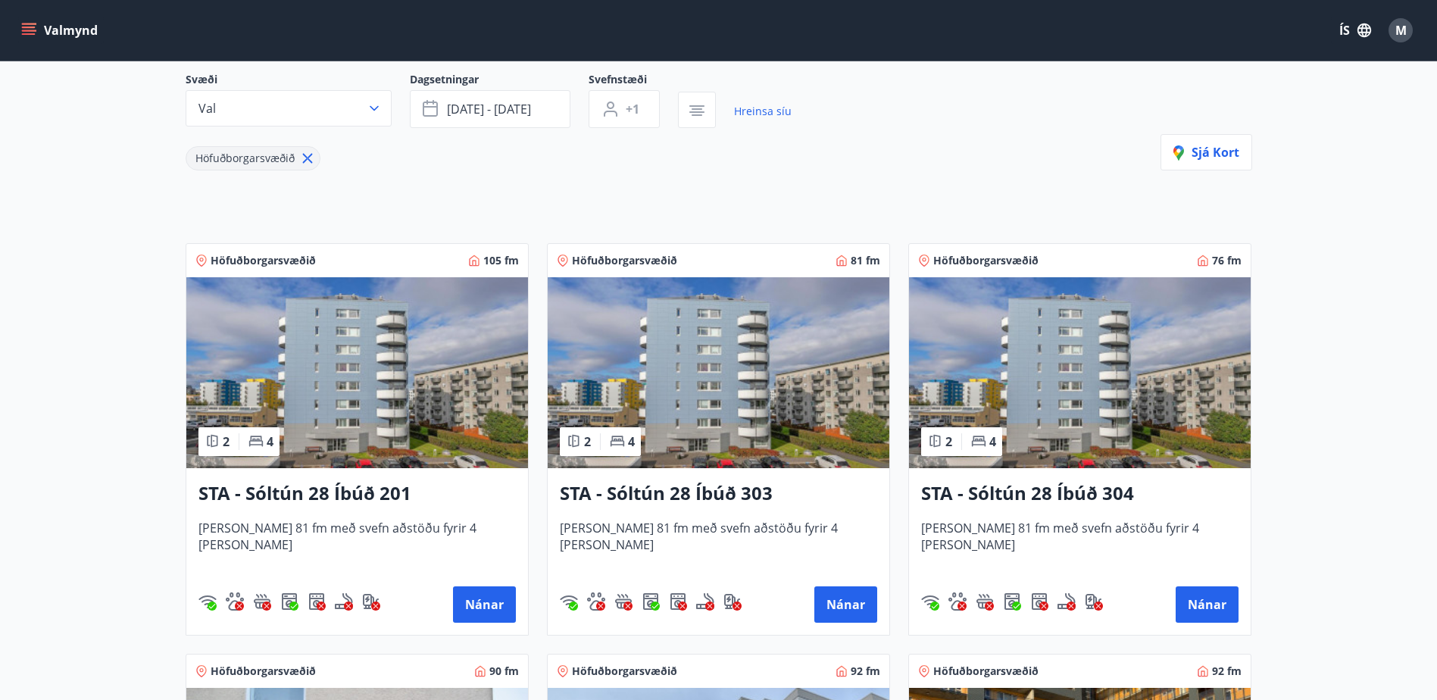
scroll to position [152, 0]
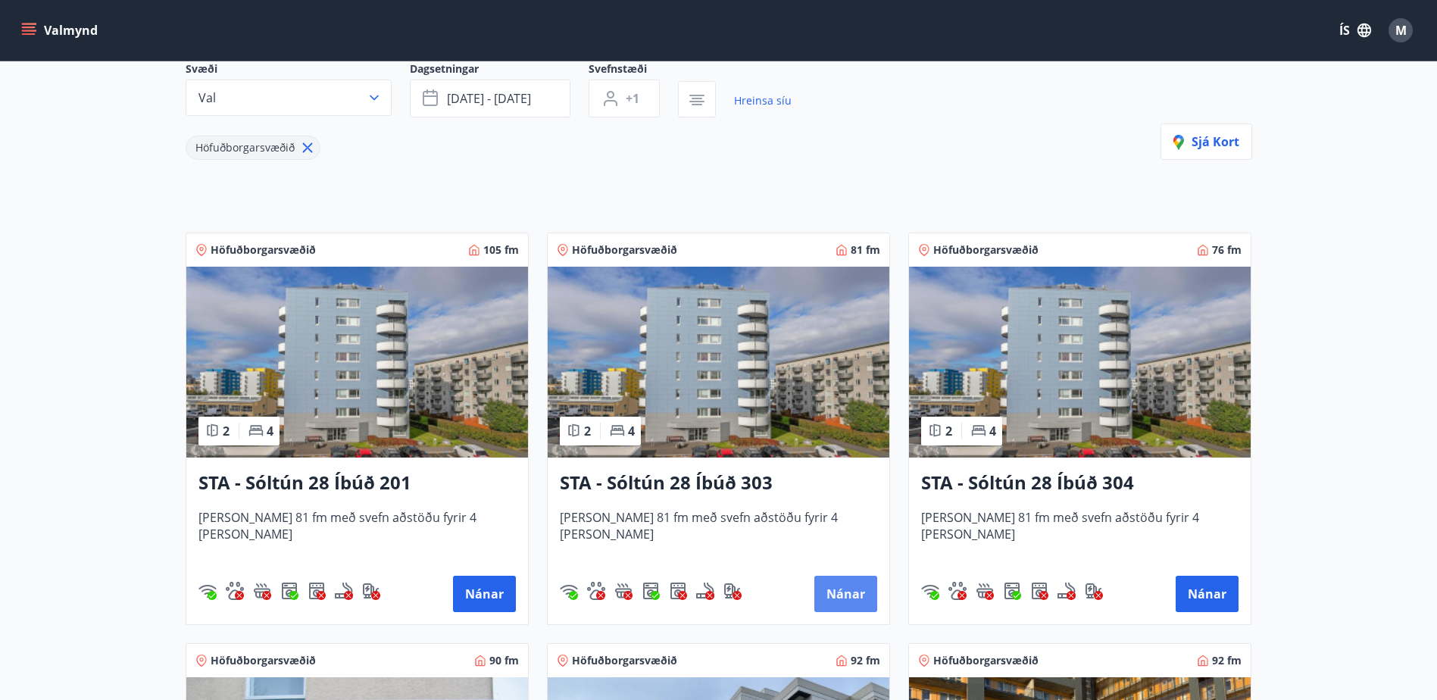
click at [839, 587] on button "Nánar" at bounding box center [845, 594] width 63 height 36
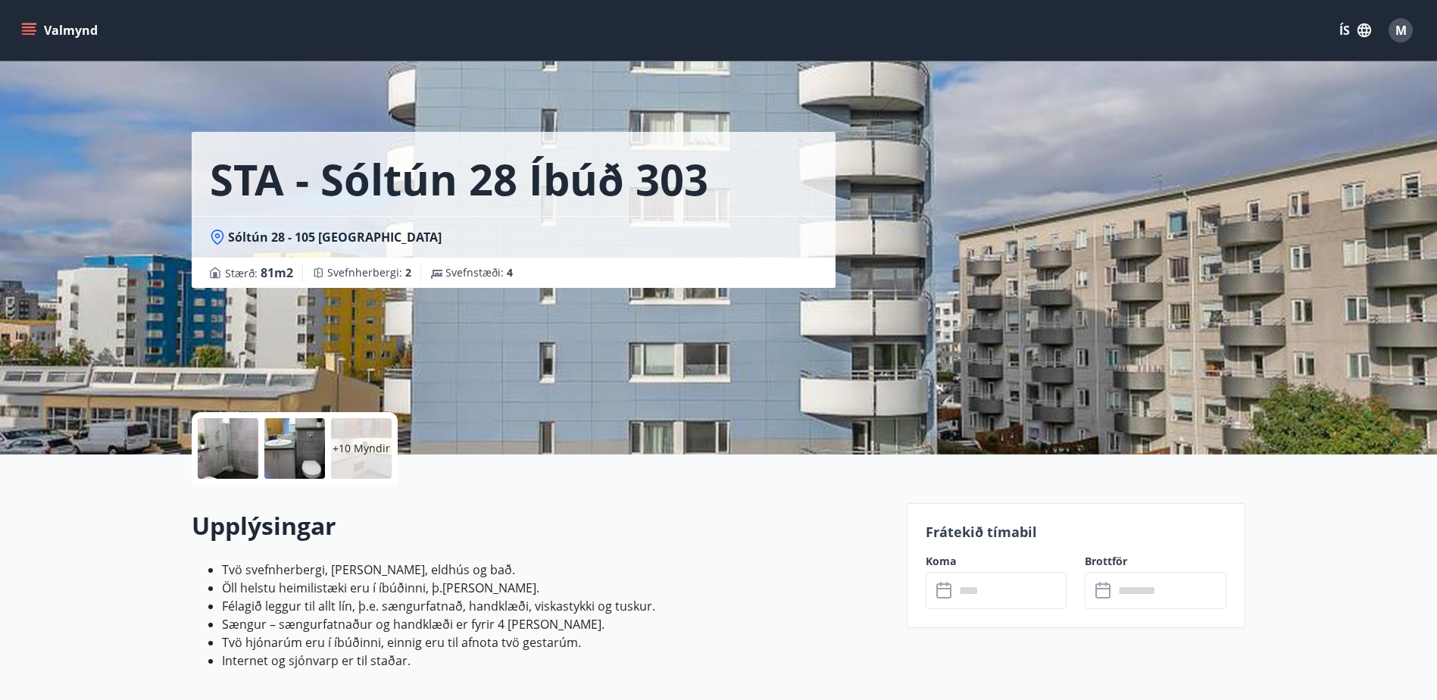
click at [1030, 595] on input "text" at bounding box center [1011, 590] width 113 height 37
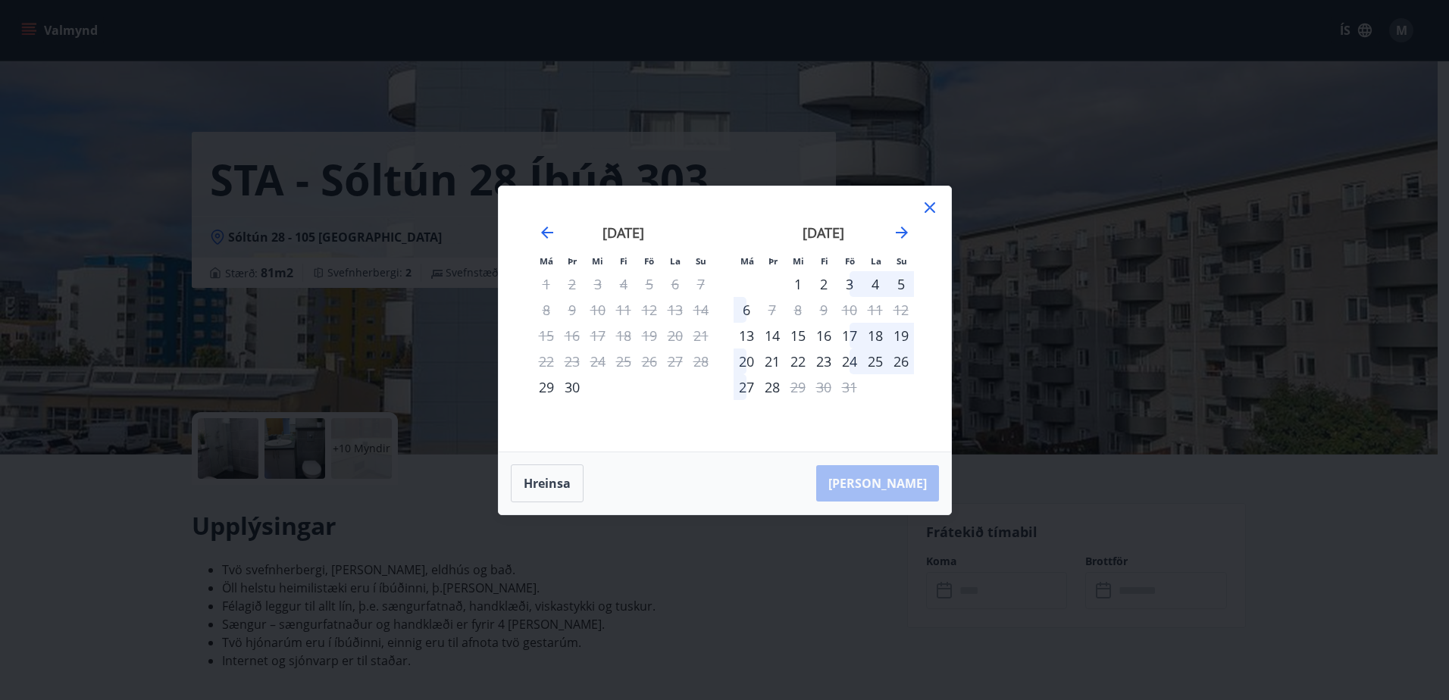
click at [572, 386] on div "30" at bounding box center [572, 387] width 26 height 26
click at [747, 309] on div "6" at bounding box center [746, 310] width 26 height 26
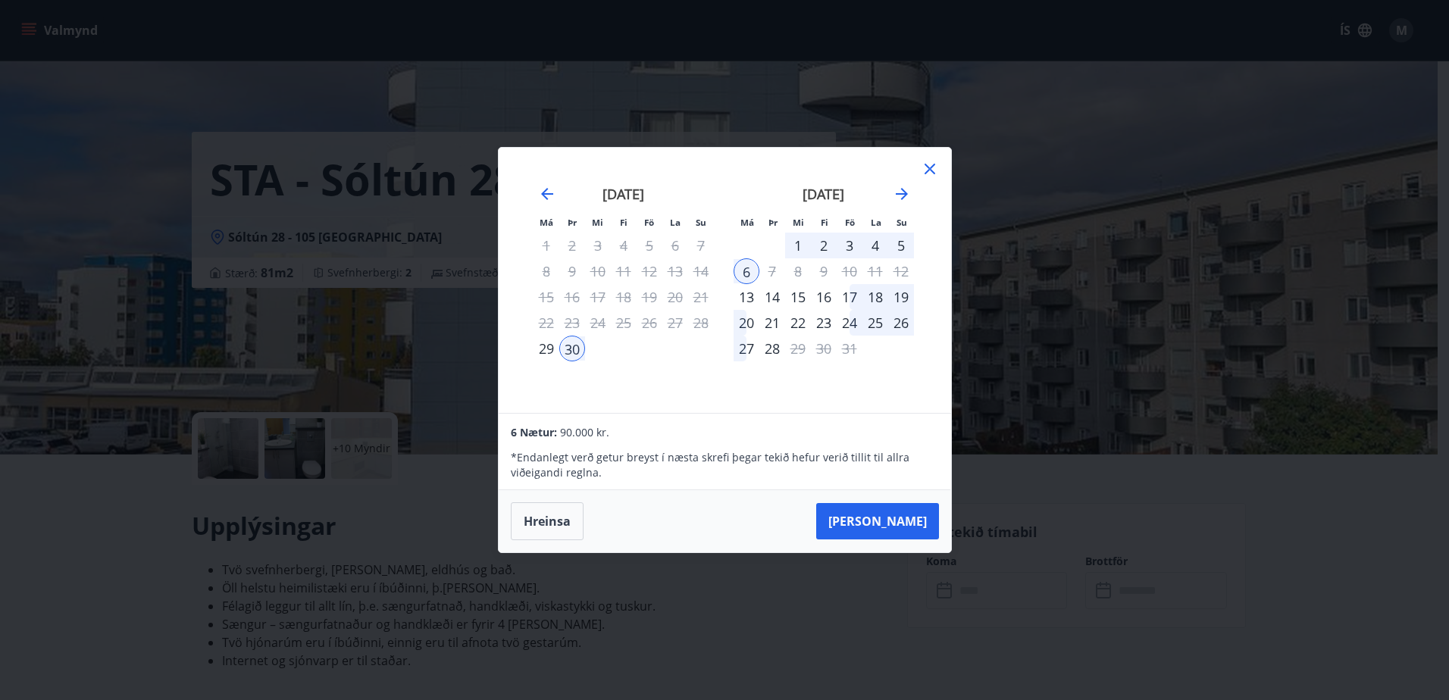
click at [849, 247] on div "3" at bounding box center [849, 246] width 26 height 26
click at [571, 347] on div "30" at bounding box center [572, 349] width 26 height 26
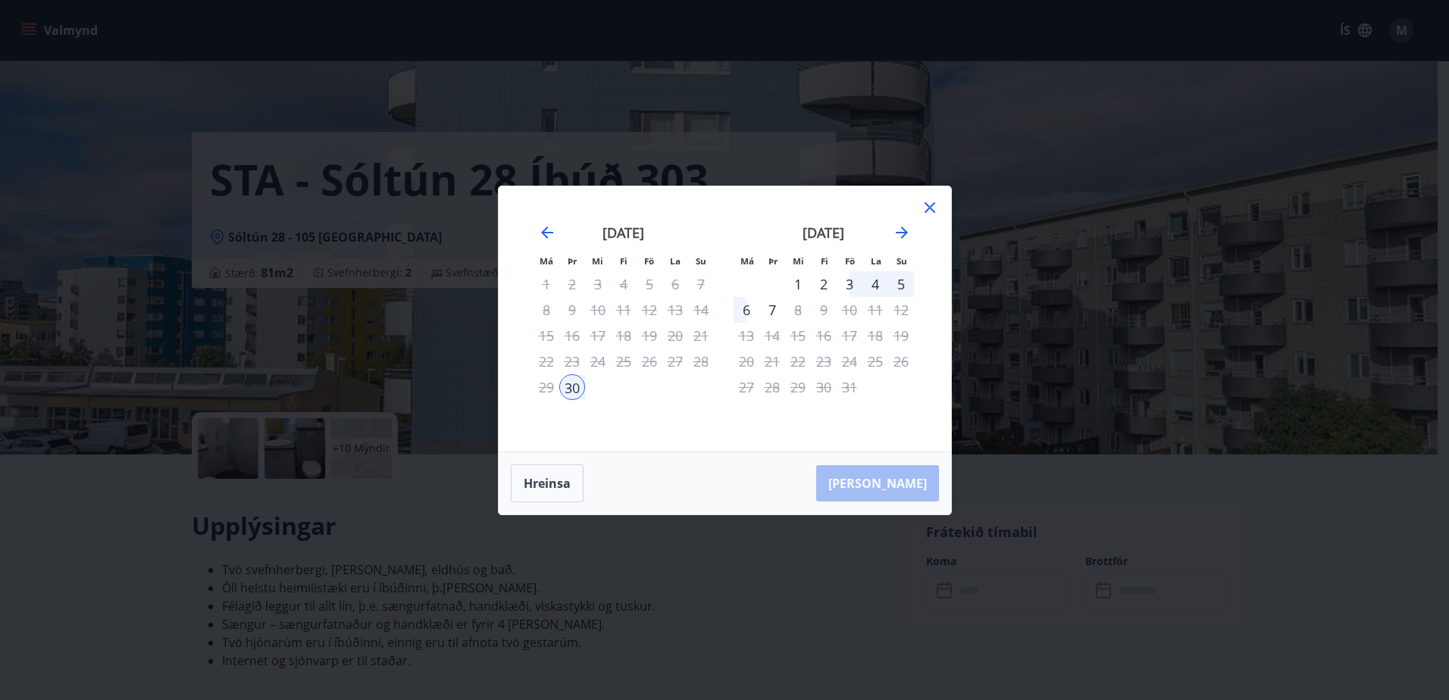
click at [848, 283] on div "3" at bounding box center [849, 284] width 26 height 26
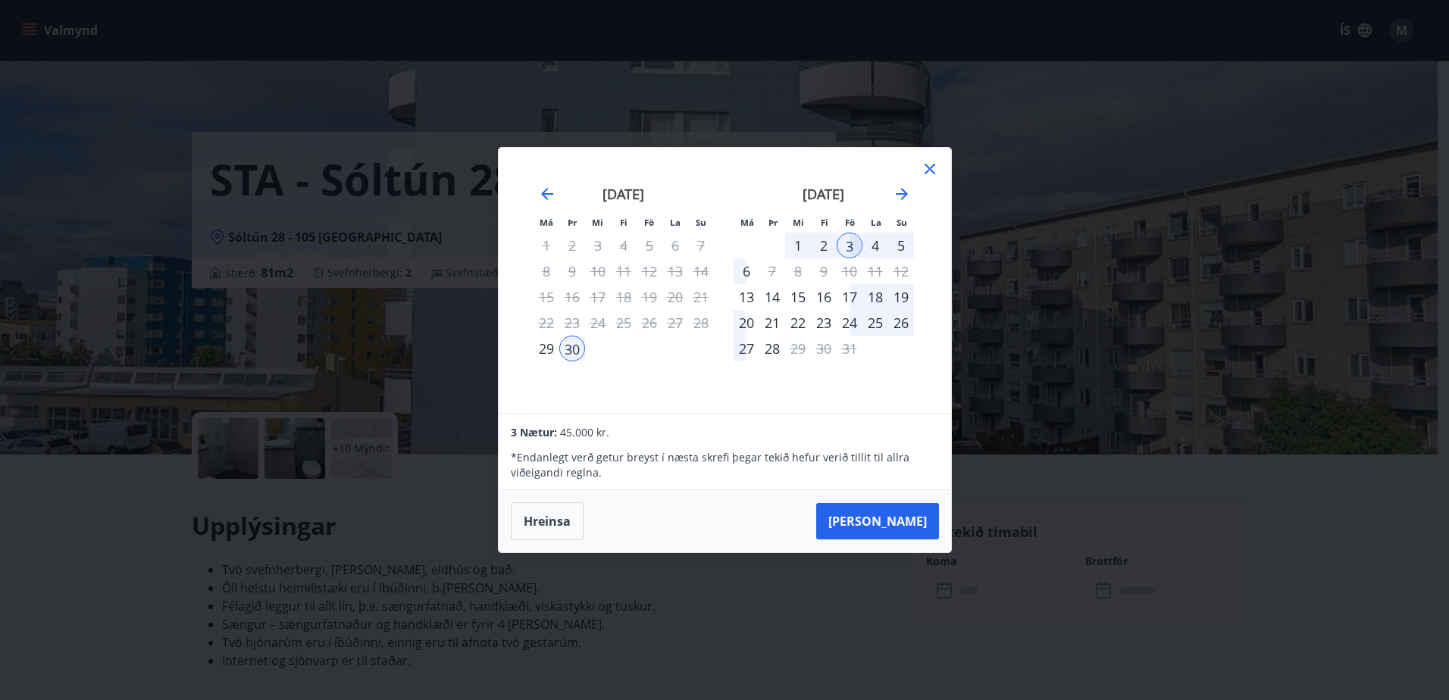
click at [929, 164] on icon at bounding box center [929, 169] width 18 height 18
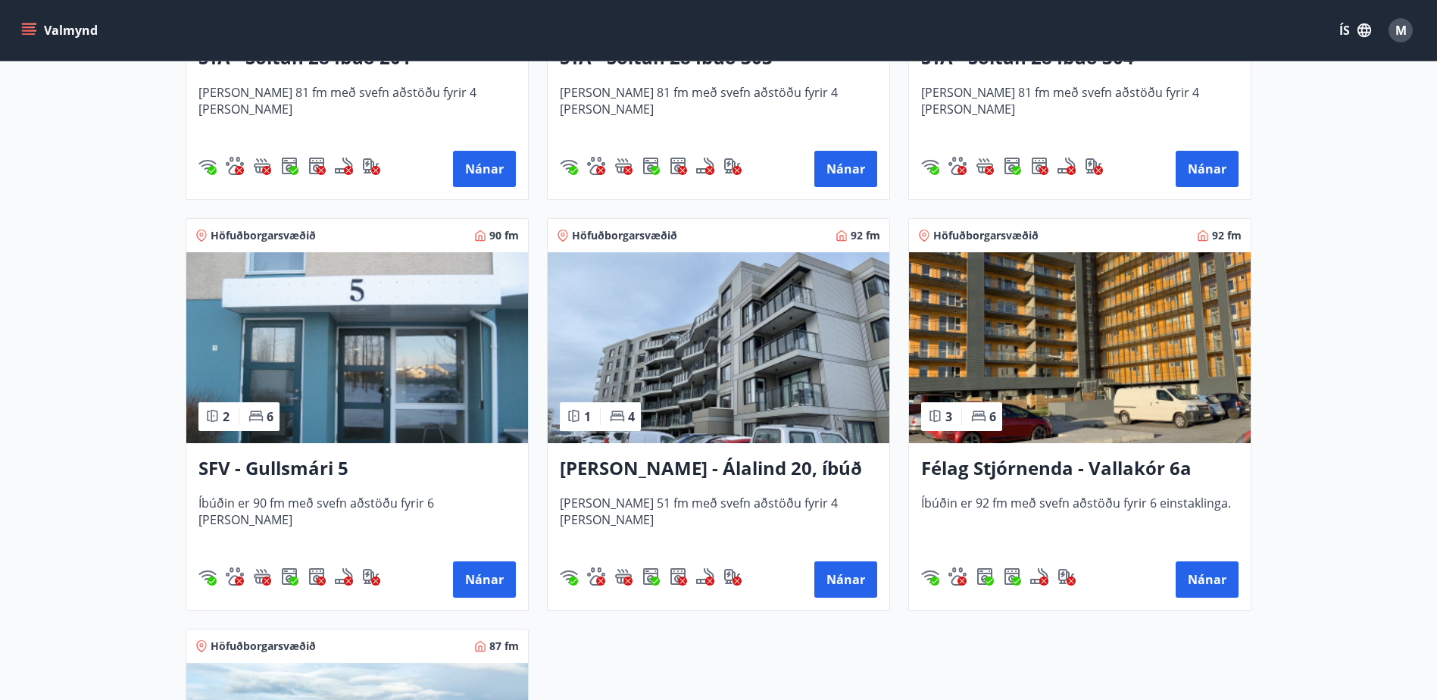
scroll to position [606, 0]
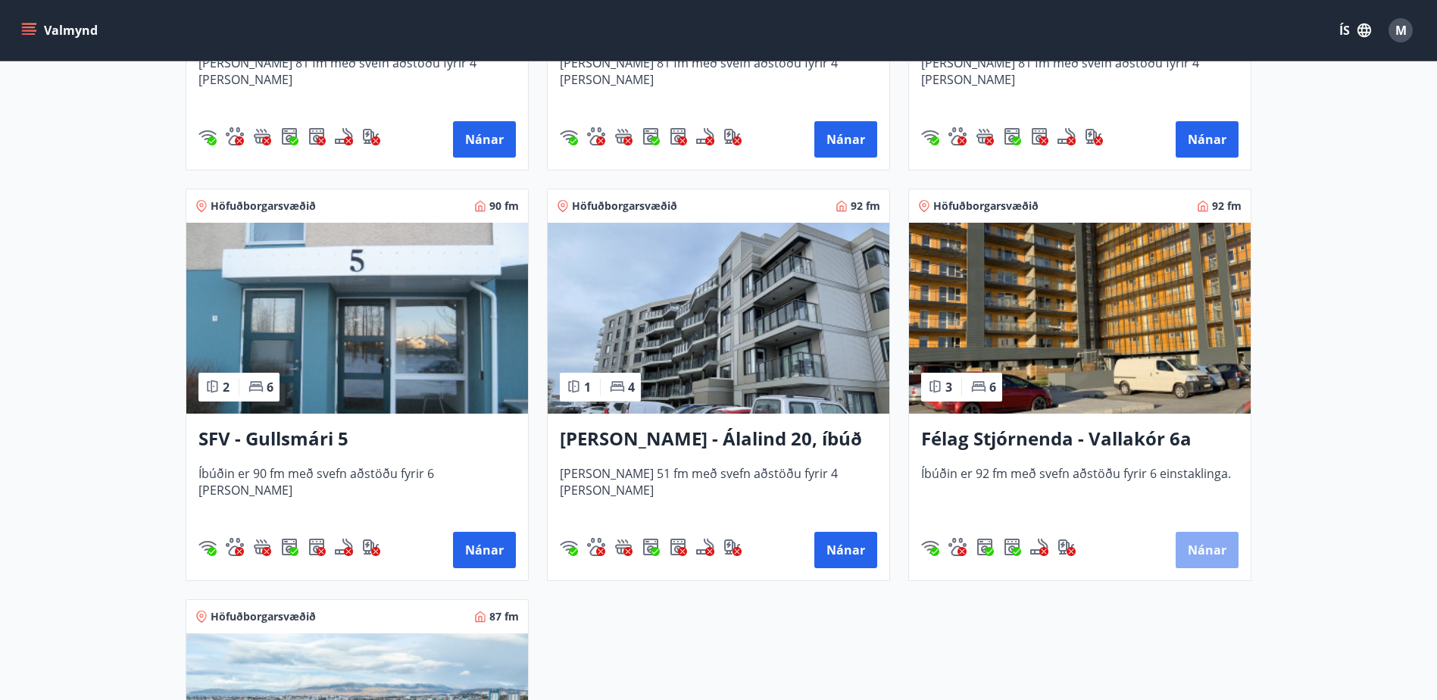
click at [1202, 542] on button "Nánar" at bounding box center [1207, 550] width 63 height 36
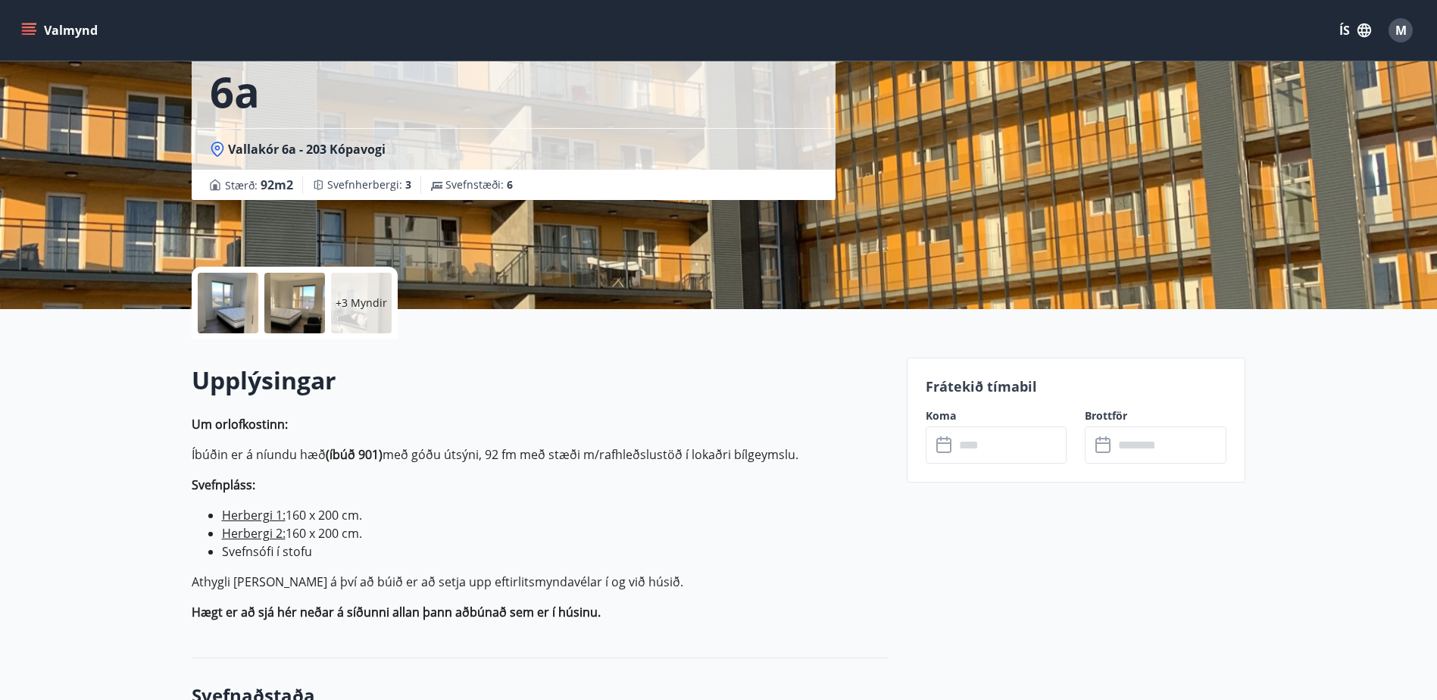
scroll to position [152, 0]
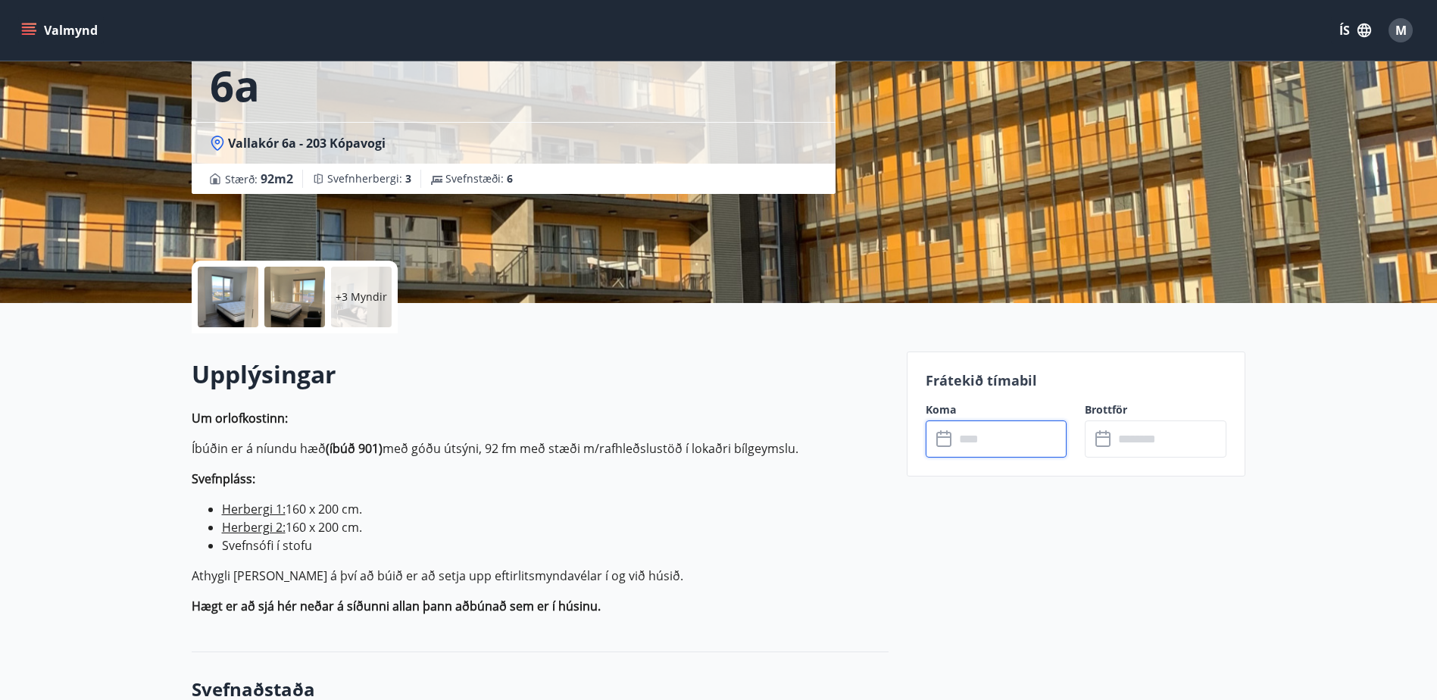
click at [1030, 438] on input "text" at bounding box center [1011, 438] width 113 height 37
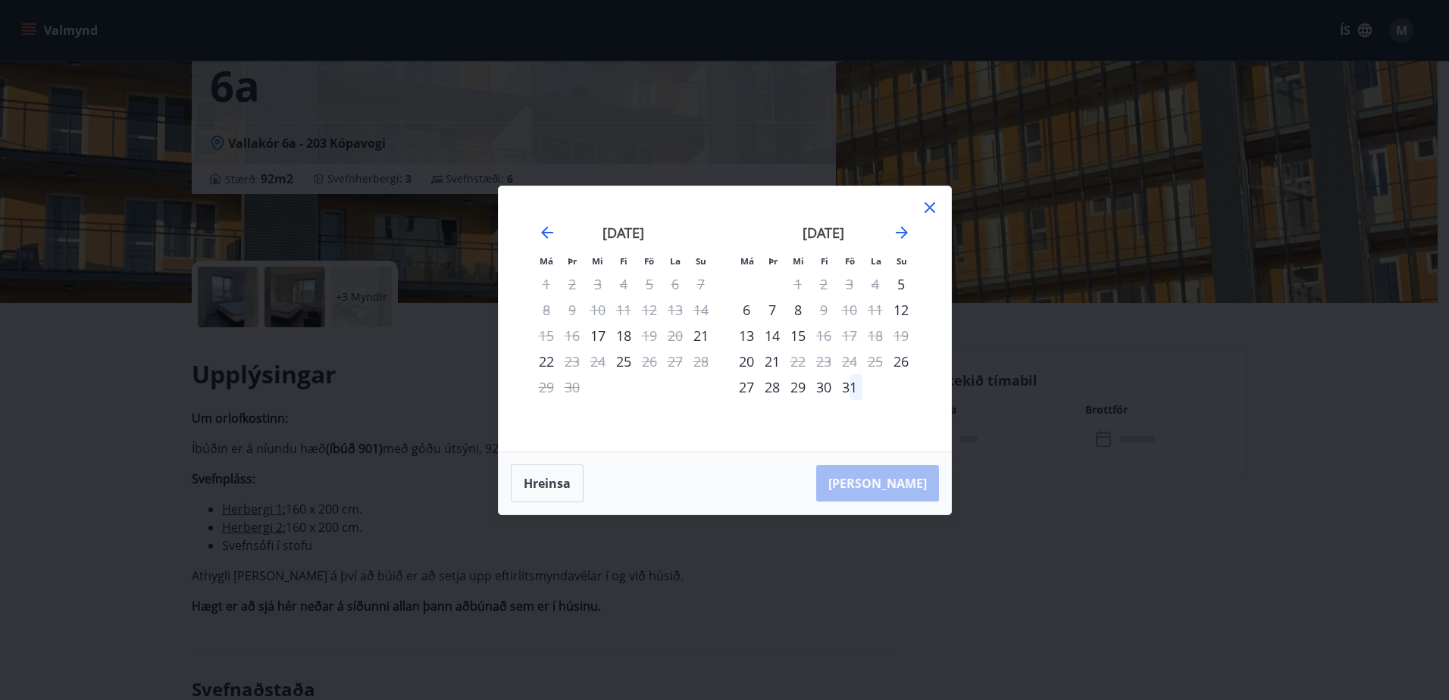
click at [927, 205] on icon at bounding box center [929, 207] width 11 height 11
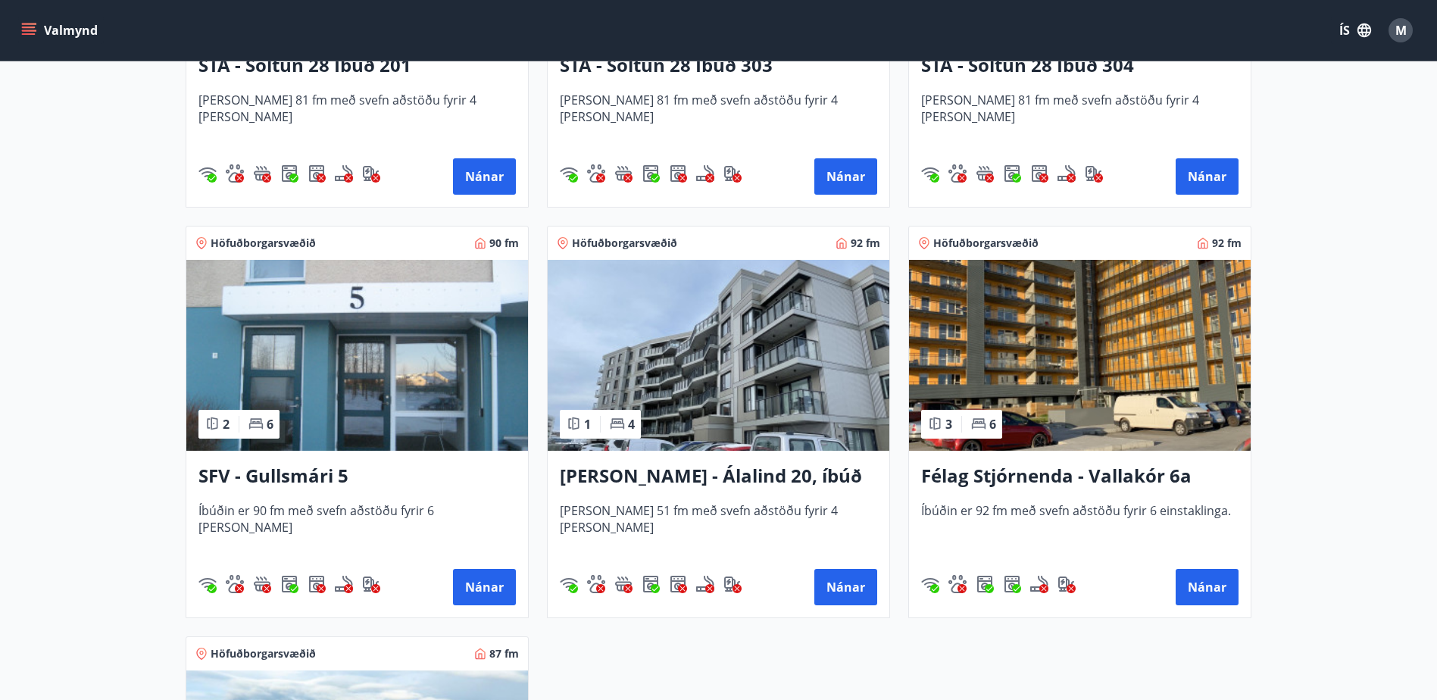
scroll to position [606, 0]
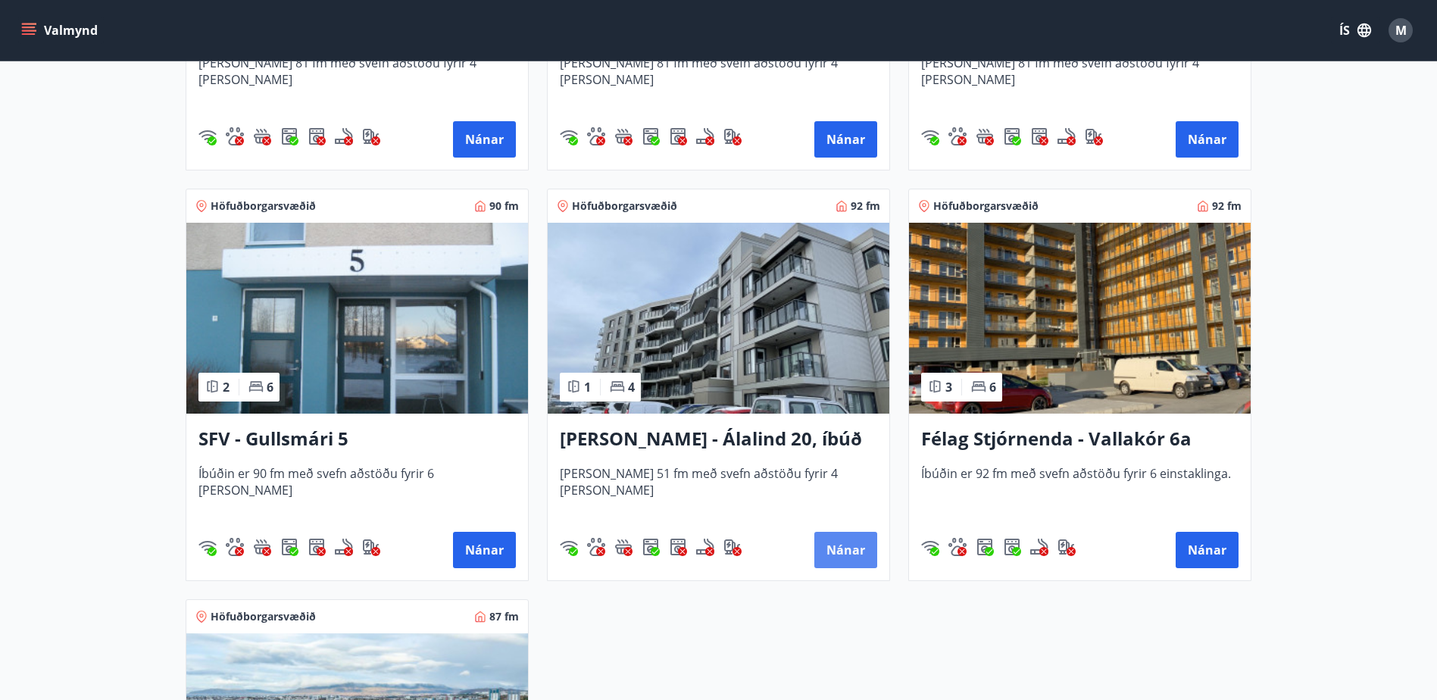
click at [843, 541] on button "Nánar" at bounding box center [845, 550] width 63 height 36
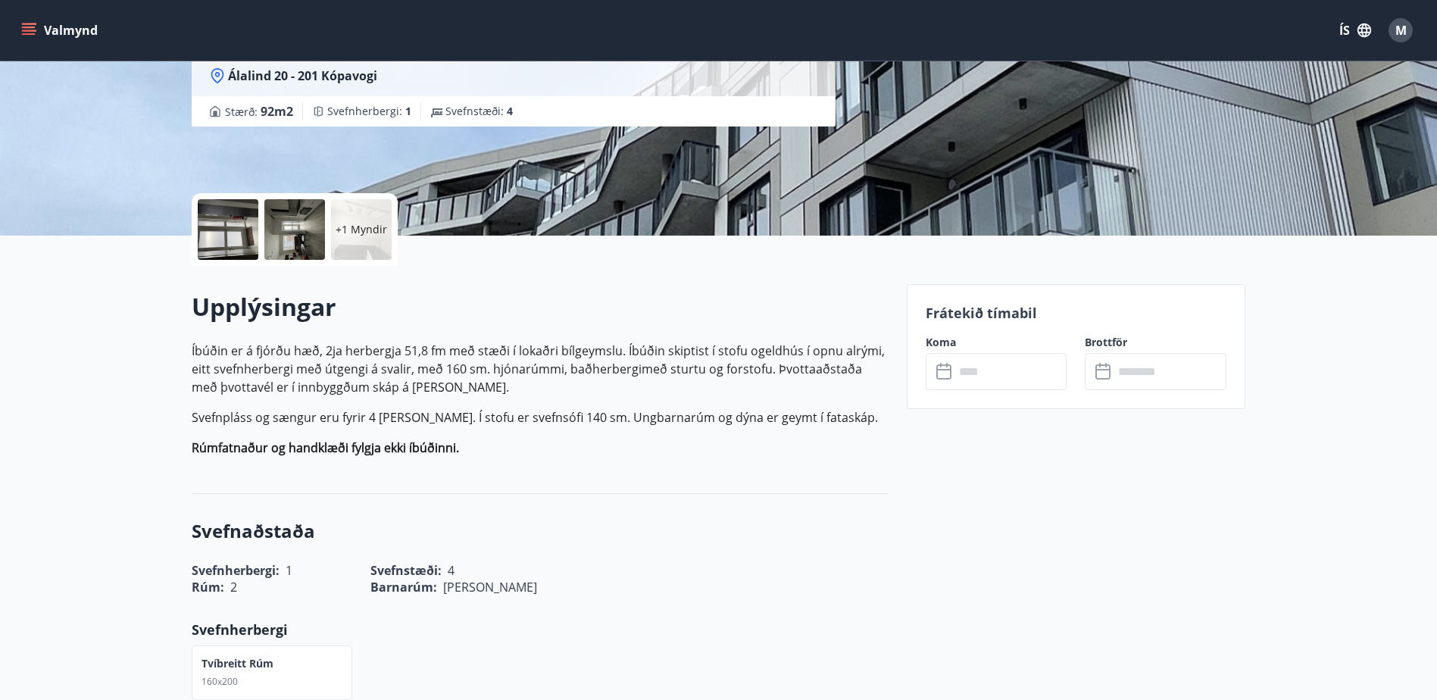
scroll to position [227, 0]
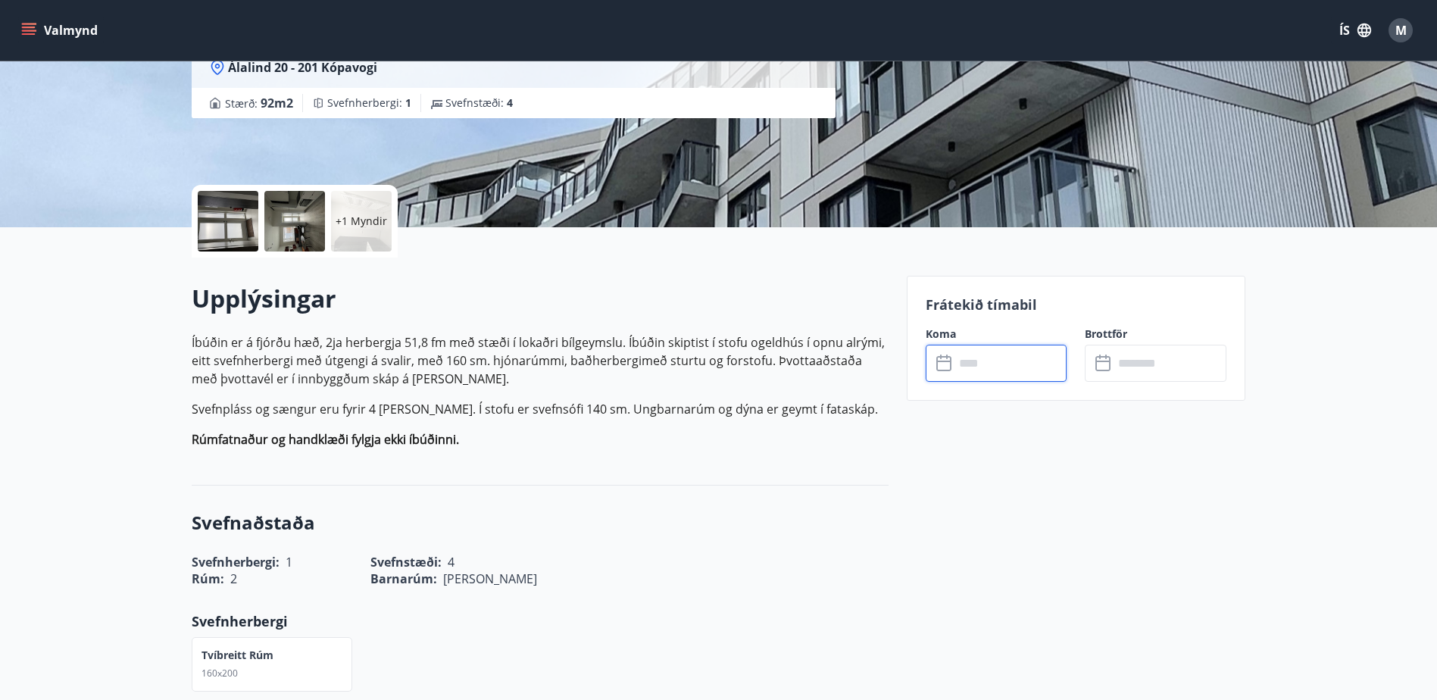
click at [1002, 364] on input "text" at bounding box center [1011, 363] width 113 height 37
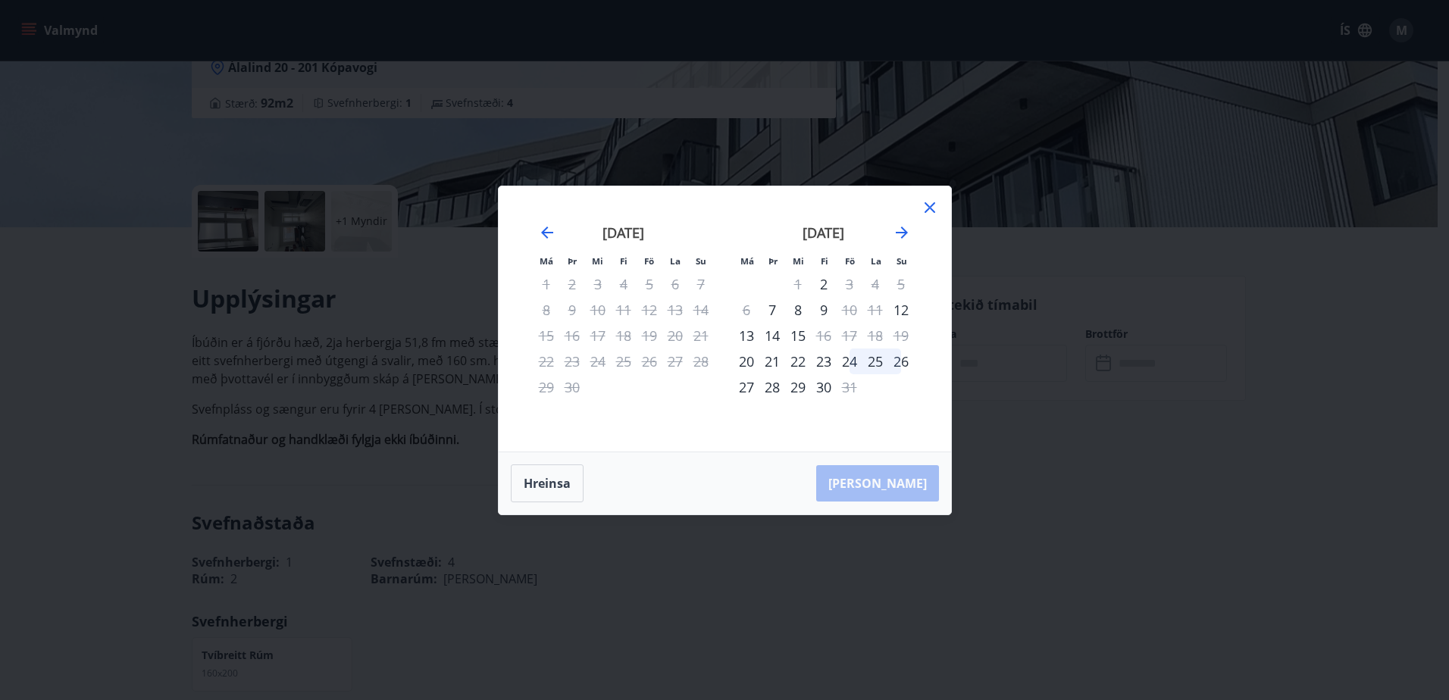
click at [931, 208] on icon at bounding box center [929, 207] width 18 height 18
